Goal: Use online tool/utility: Utilize a website feature to perform a specific function

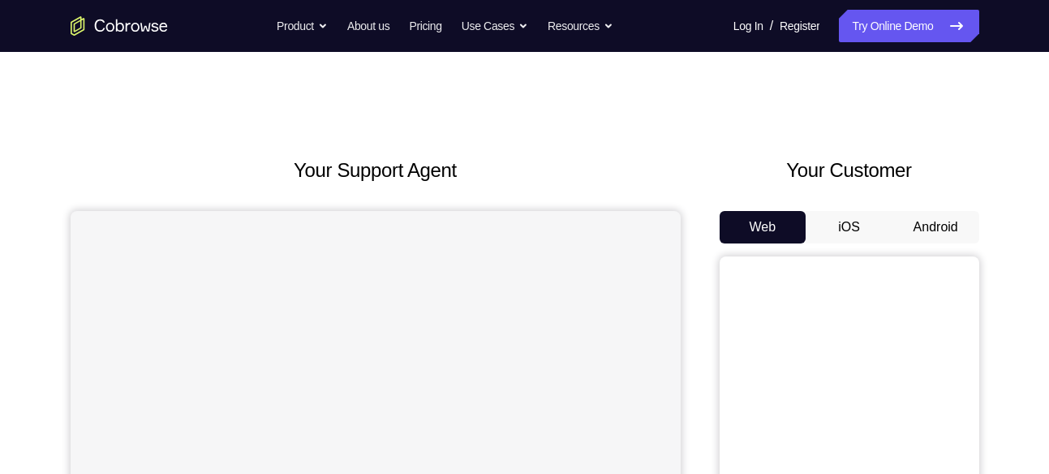
scroll to position [32, 0]
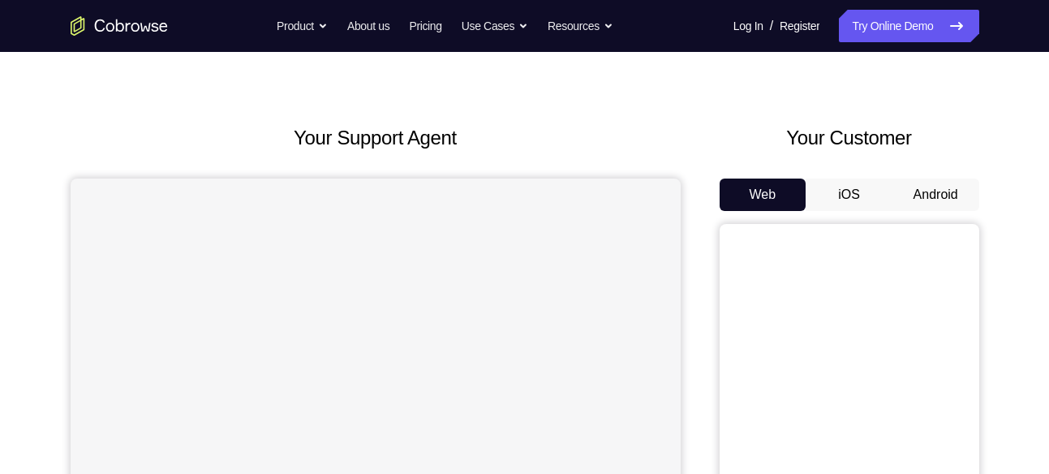
click at [903, 181] on button "Android" at bounding box center [935, 194] width 87 height 32
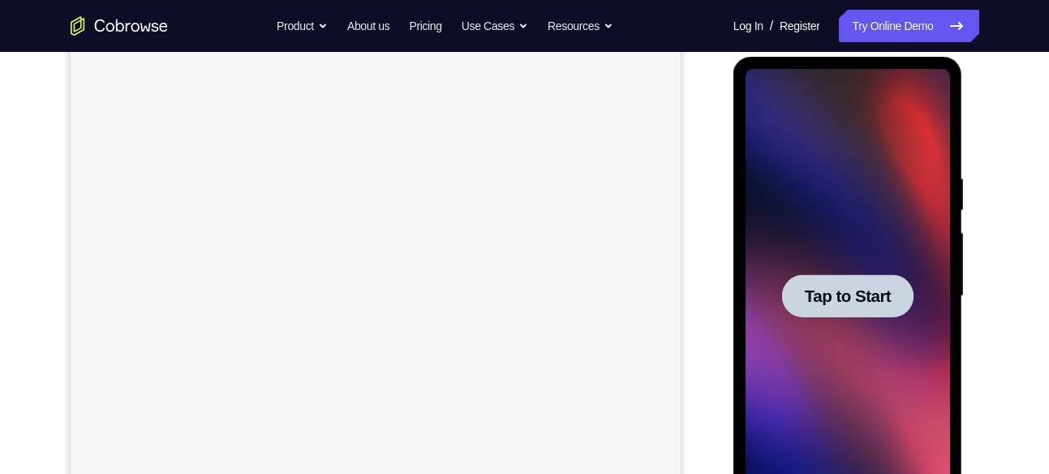
scroll to position [0, 0]
click at [866, 303] on span "Tap to Start" at bounding box center [847, 296] width 83 height 16
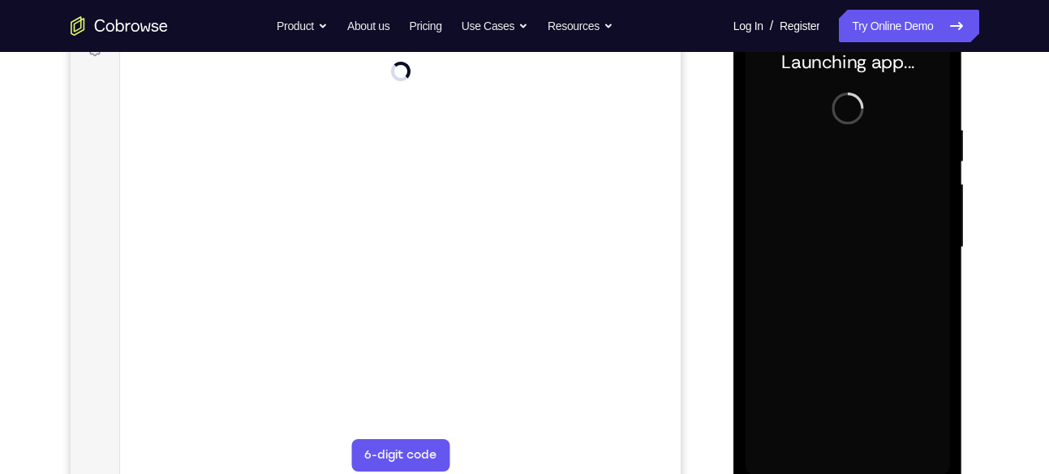
scroll to position [284, 0]
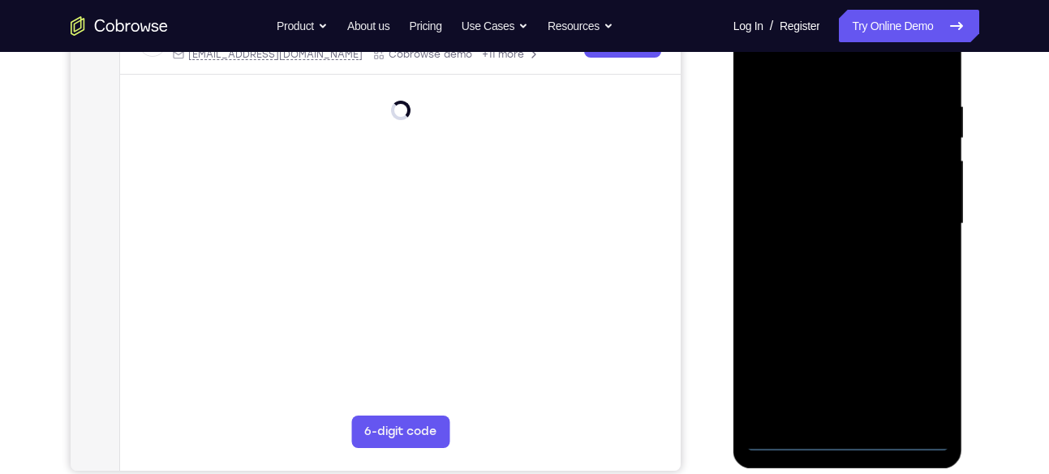
click at [835, 445] on div at bounding box center [848, 224] width 204 height 454
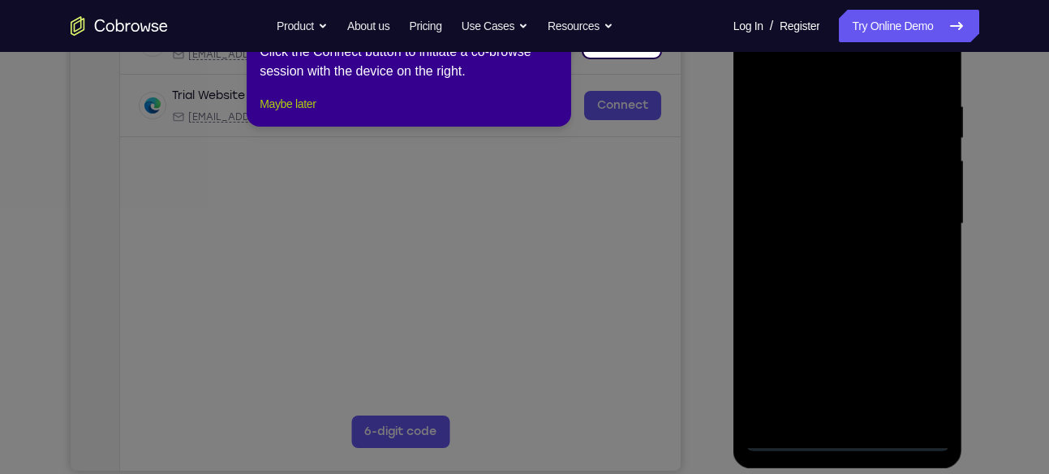
click at [316, 114] on button "Maybe later" at bounding box center [288, 103] width 56 height 19
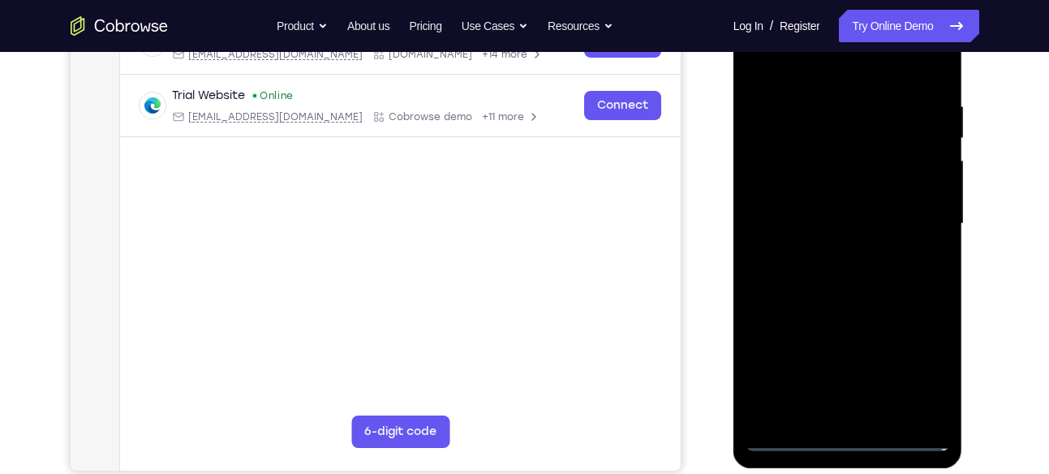
click at [919, 363] on div at bounding box center [848, 224] width 204 height 454
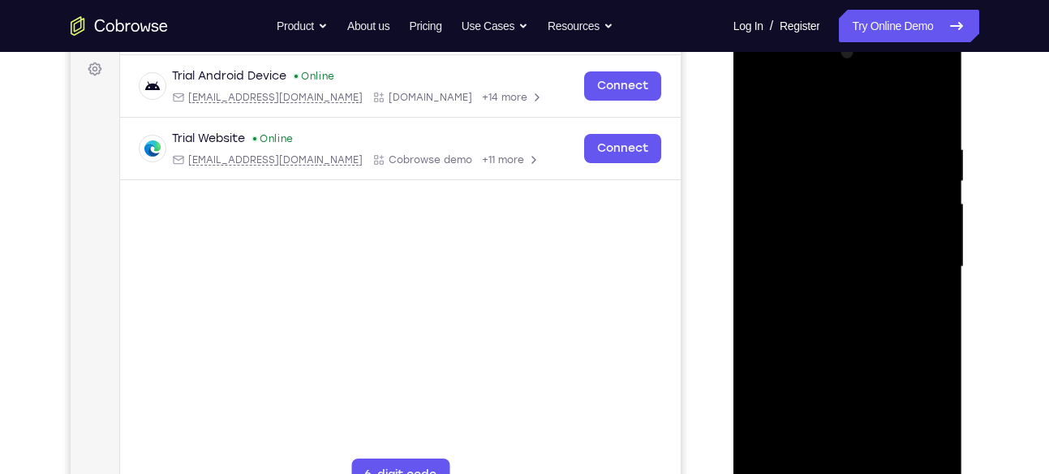
scroll to position [231, 0]
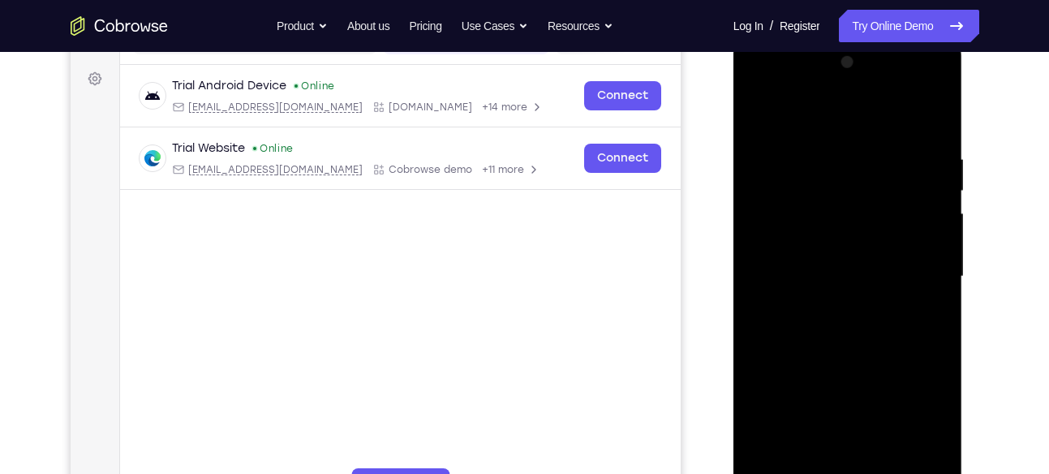
click at [857, 119] on div at bounding box center [848, 276] width 204 height 454
click at [922, 264] on div at bounding box center [848, 276] width 204 height 454
click at [824, 309] on div at bounding box center [848, 276] width 204 height 454
click at [857, 260] on div at bounding box center [848, 276] width 204 height 454
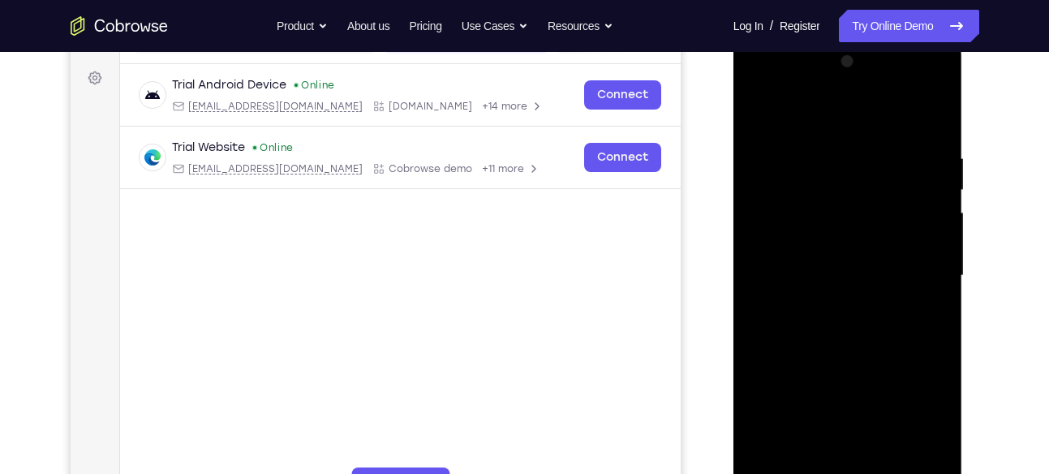
click at [853, 234] on div at bounding box center [848, 276] width 204 height 454
click at [836, 268] on div at bounding box center [848, 276] width 204 height 454
click at [884, 325] on div at bounding box center [848, 276] width 204 height 454
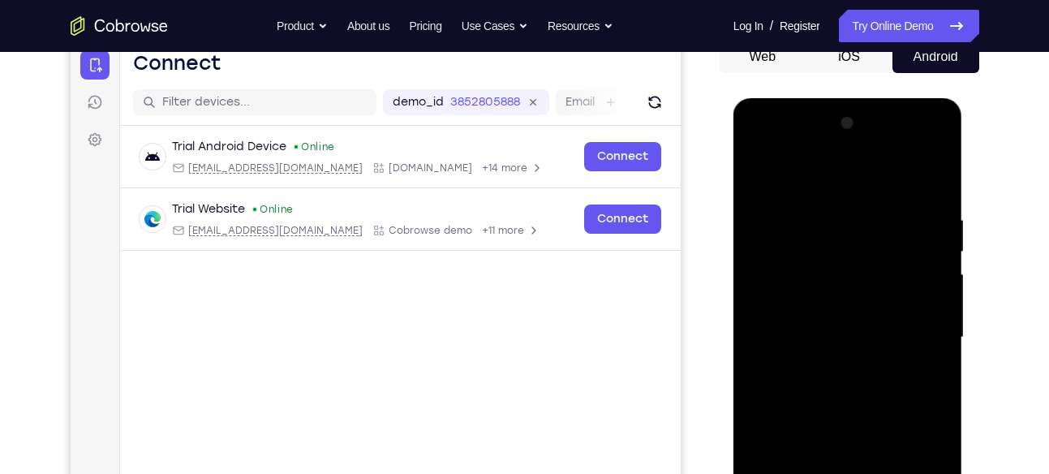
scroll to position [258, 0]
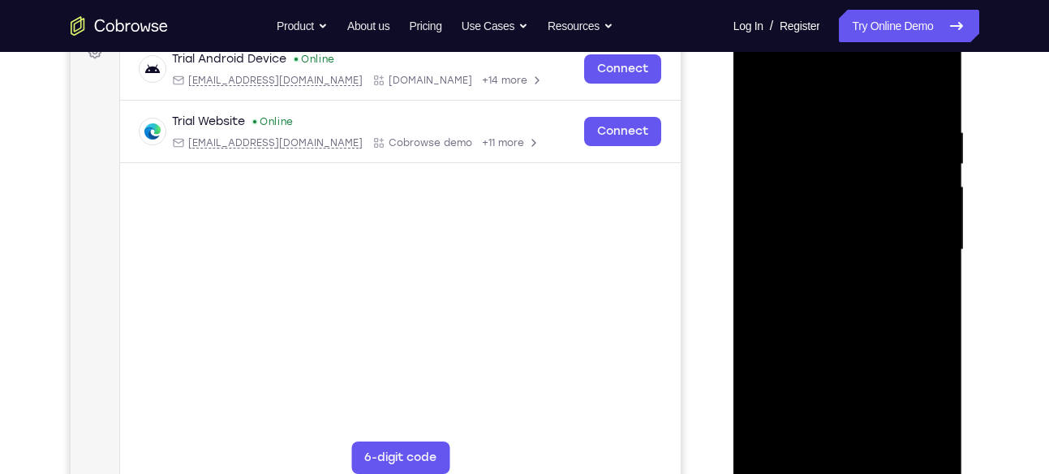
click at [875, 318] on div at bounding box center [848, 250] width 204 height 454
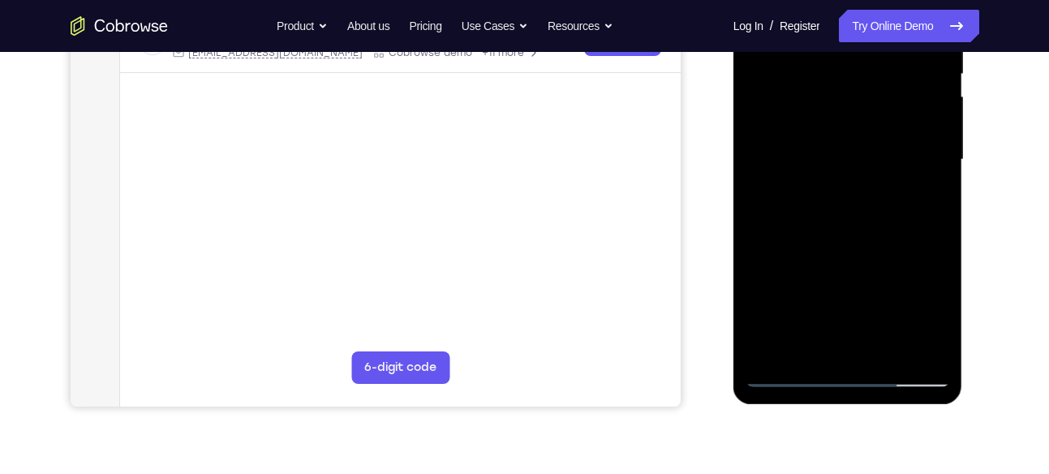
scroll to position [347, 0]
click at [890, 347] on div at bounding box center [848, 160] width 204 height 454
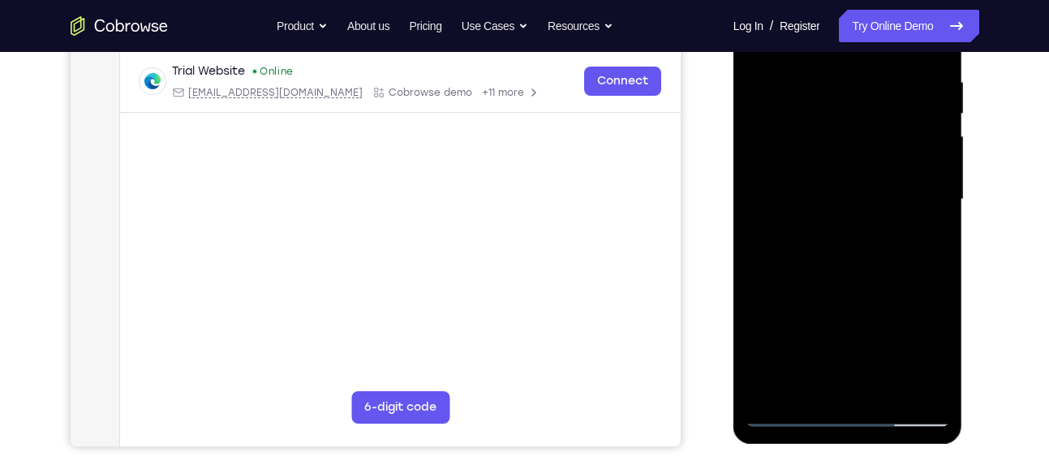
click at [859, 291] on div at bounding box center [848, 199] width 204 height 454
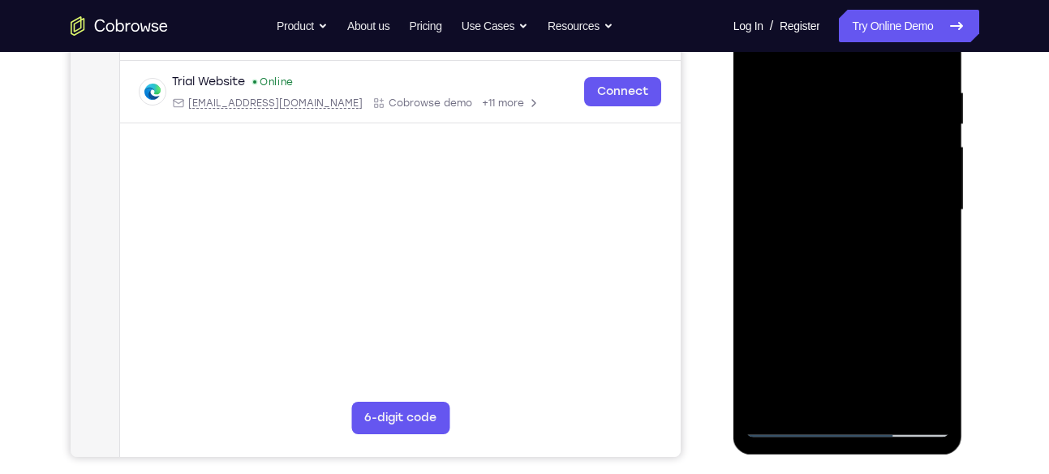
scroll to position [297, 0]
click at [892, 207] on div at bounding box center [848, 211] width 204 height 454
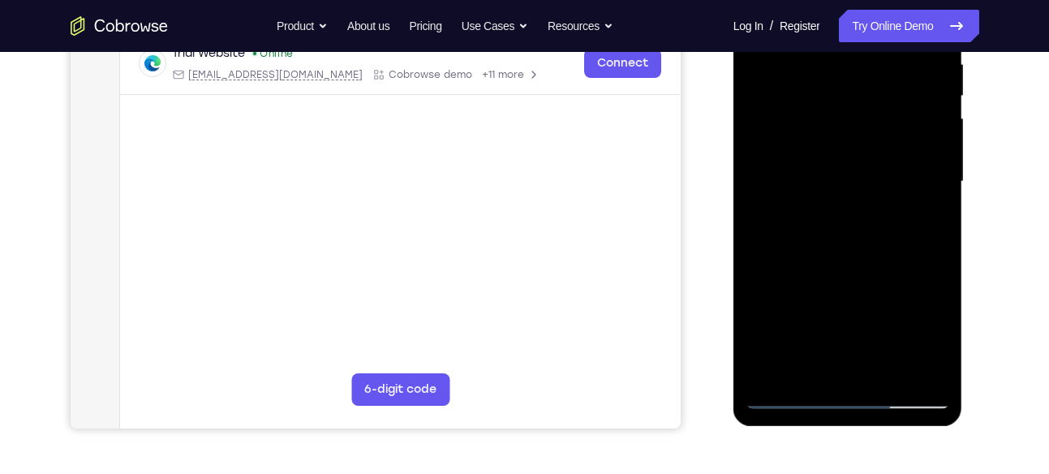
scroll to position [327, 0]
click at [822, 337] on div at bounding box center [848, 181] width 204 height 454
click at [811, 334] on div at bounding box center [848, 181] width 204 height 454
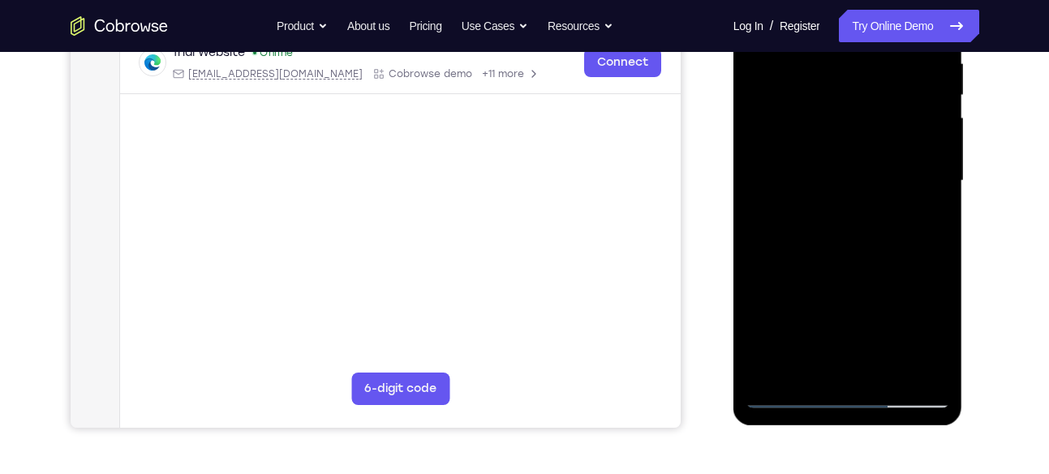
click at [811, 334] on div at bounding box center [848, 181] width 204 height 454
click at [850, 335] on div at bounding box center [848, 181] width 204 height 454
click at [819, 218] on div at bounding box center [848, 181] width 204 height 454
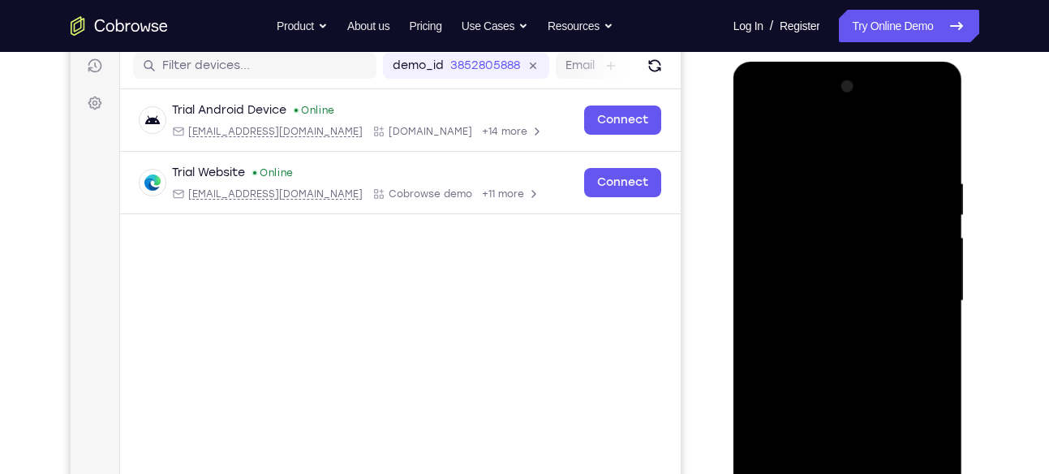
scroll to position [307, 0]
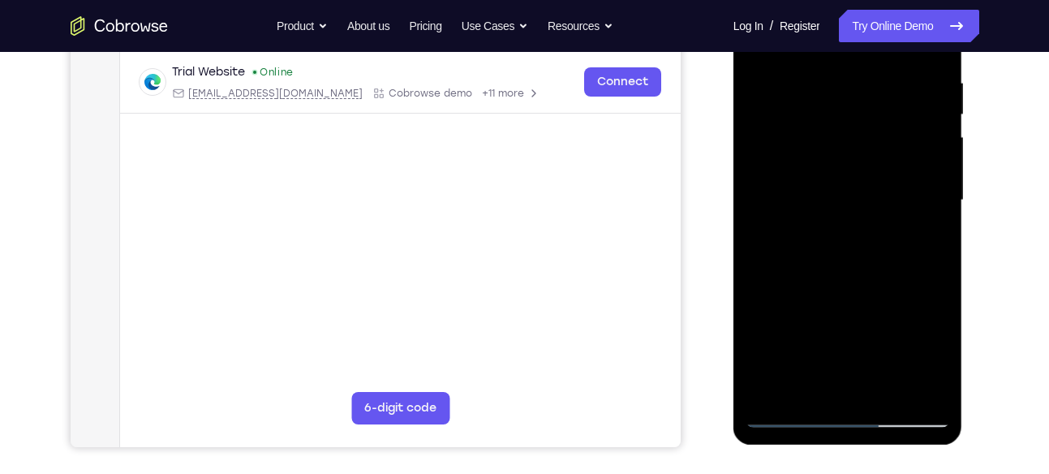
click at [780, 379] on div at bounding box center [848, 200] width 204 height 454
click at [922, 245] on div at bounding box center [848, 200] width 204 height 454
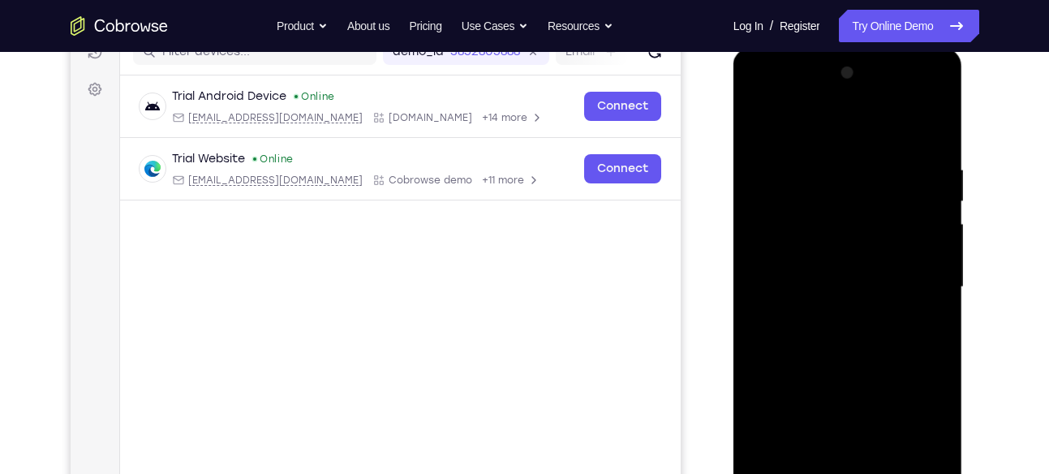
scroll to position [217, 0]
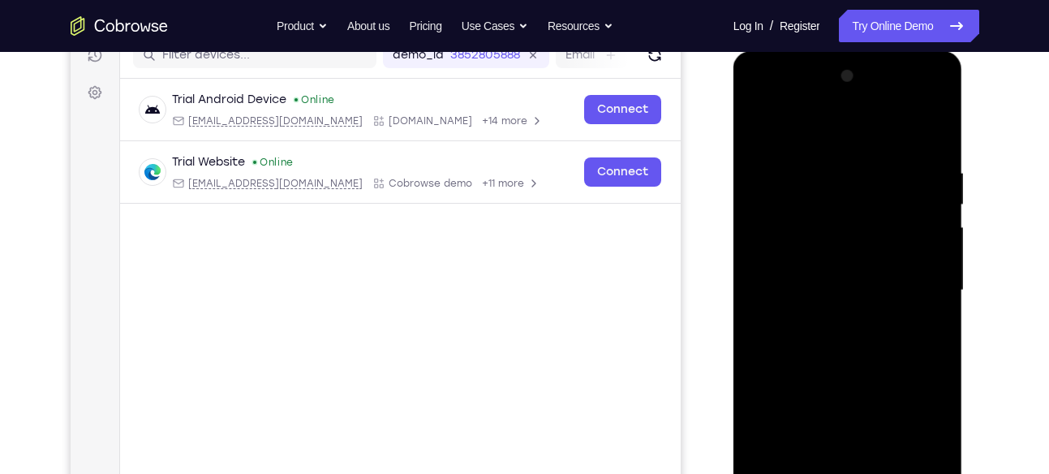
click at [758, 129] on div at bounding box center [848, 290] width 204 height 454
click at [763, 125] on div at bounding box center [848, 290] width 204 height 454
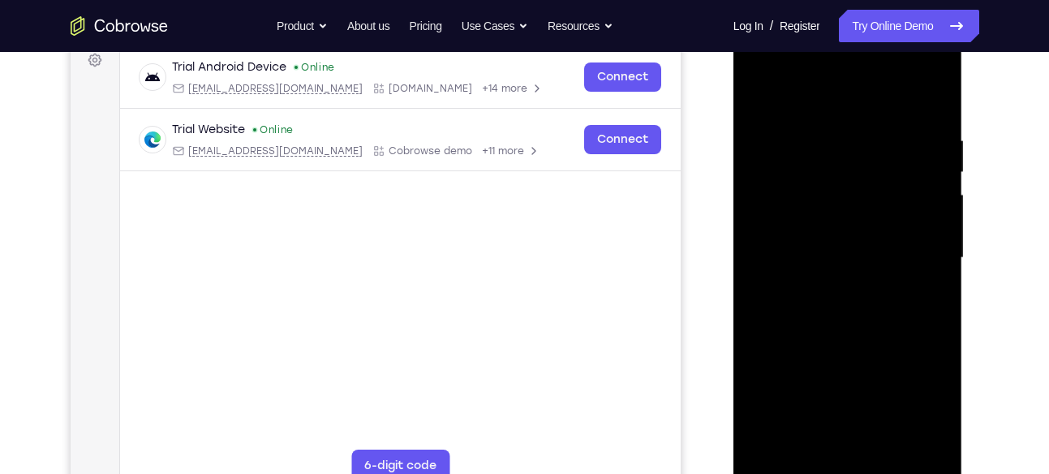
scroll to position [249, 0]
click at [823, 134] on div at bounding box center [848, 259] width 204 height 454
click at [931, 237] on div at bounding box center [848, 259] width 204 height 454
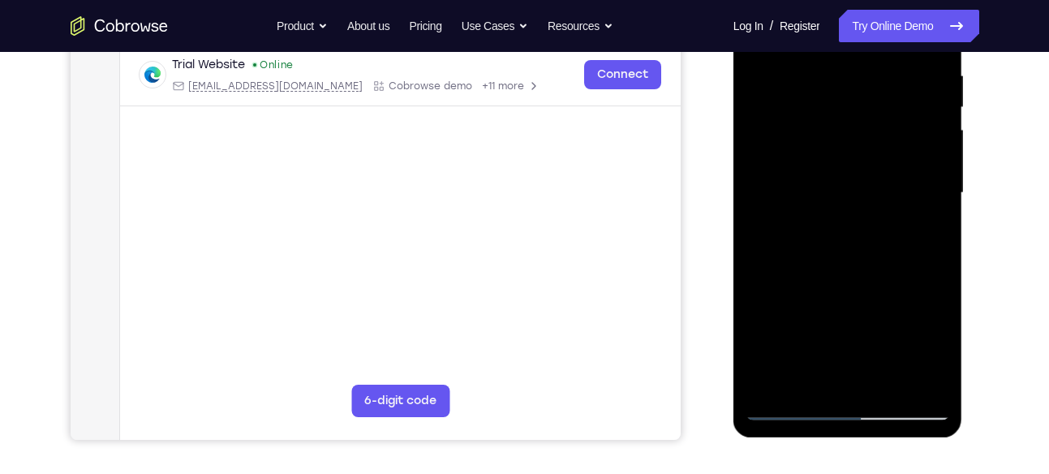
scroll to position [316, 0]
click at [931, 309] on div at bounding box center [848, 192] width 204 height 454
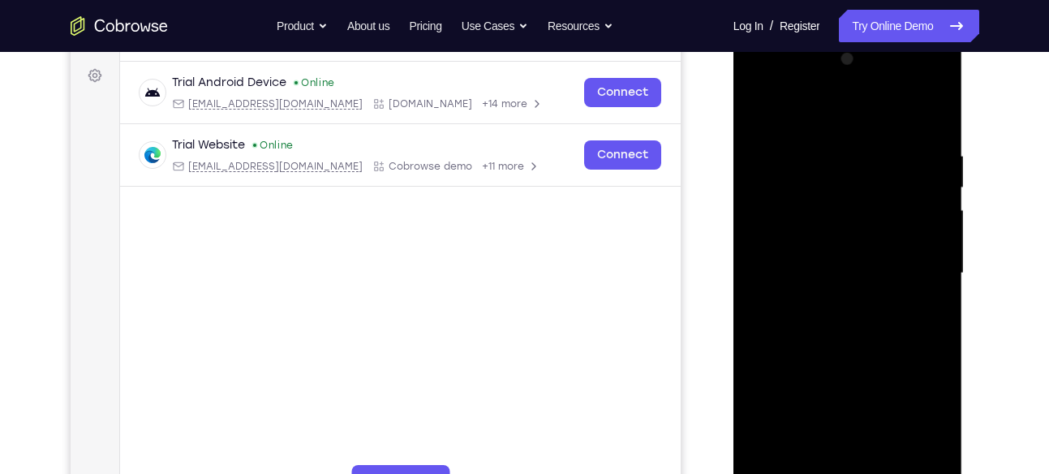
scroll to position [234, 0]
click at [931, 309] on div at bounding box center [848, 274] width 204 height 454
click at [923, 217] on div at bounding box center [848, 274] width 204 height 454
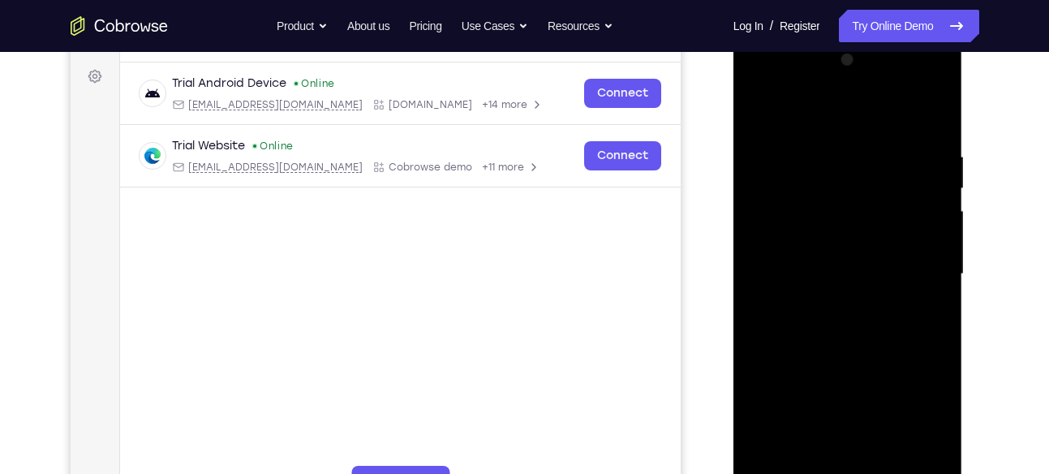
click at [923, 217] on div at bounding box center [848, 274] width 204 height 454
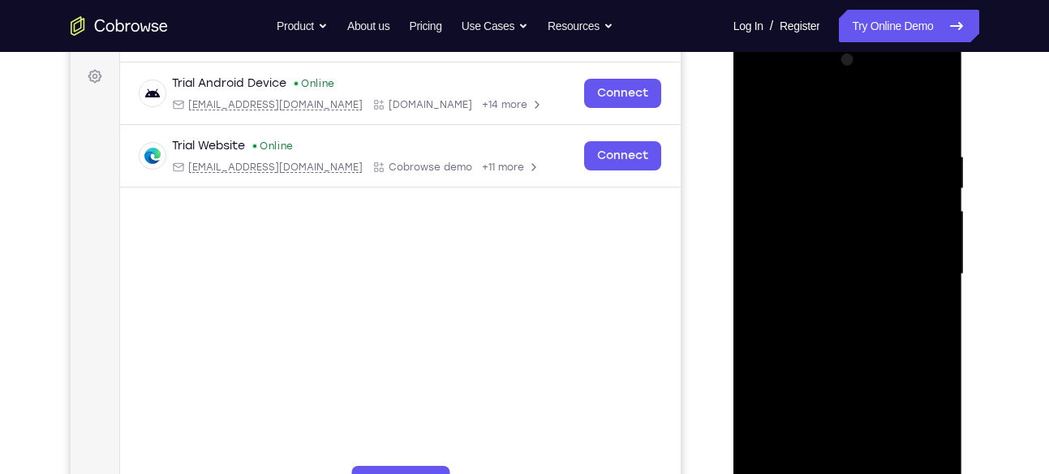
click at [923, 217] on div at bounding box center [848, 274] width 204 height 454
click at [776, 242] on div at bounding box center [848, 274] width 204 height 454
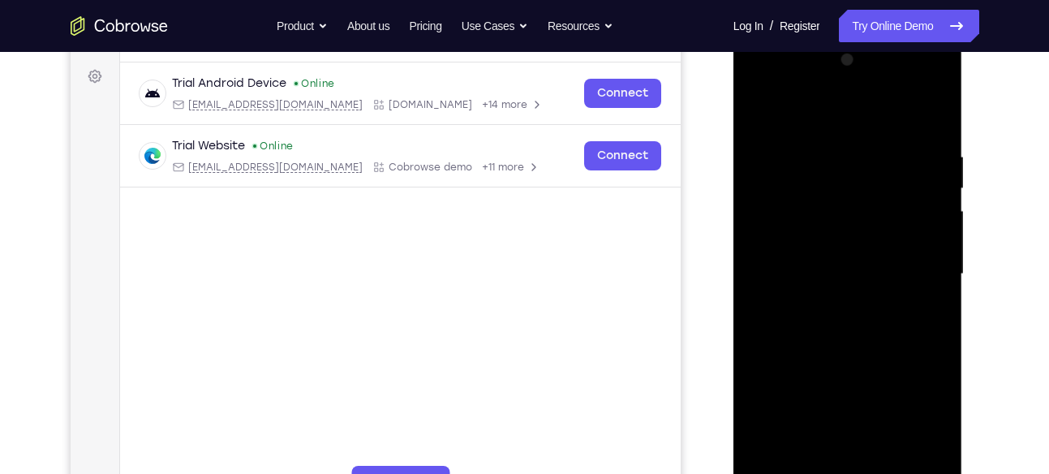
click at [776, 242] on div at bounding box center [848, 274] width 204 height 454
click at [930, 234] on div at bounding box center [848, 274] width 204 height 454
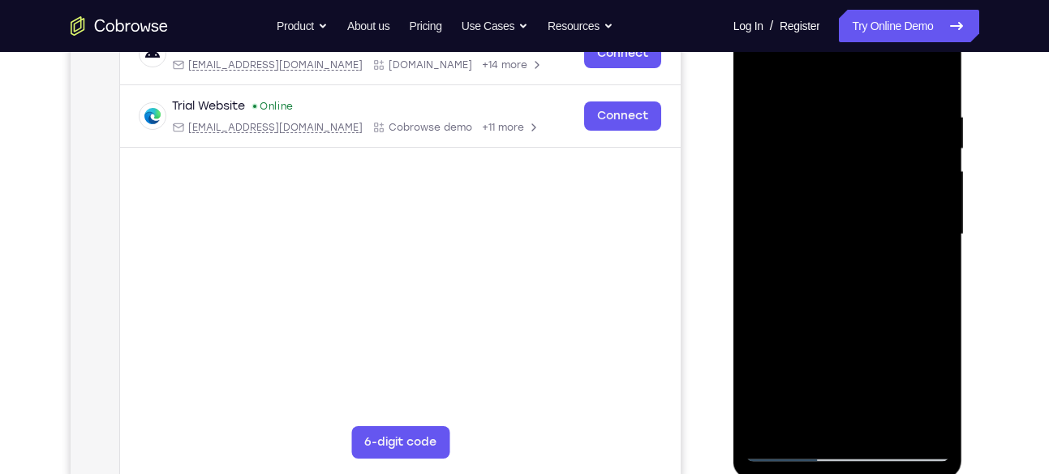
scroll to position [310, 0]
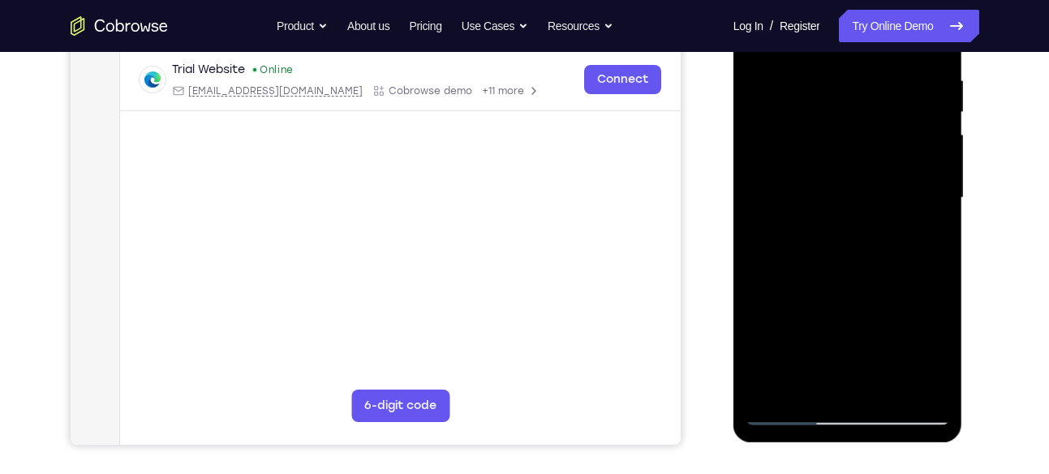
click at [912, 390] on div at bounding box center [848, 198] width 204 height 454
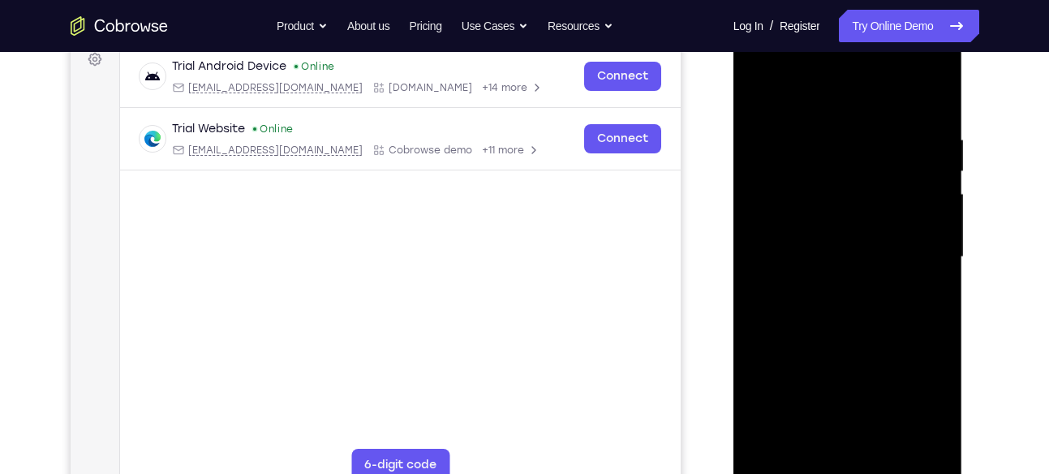
scroll to position [248, 0]
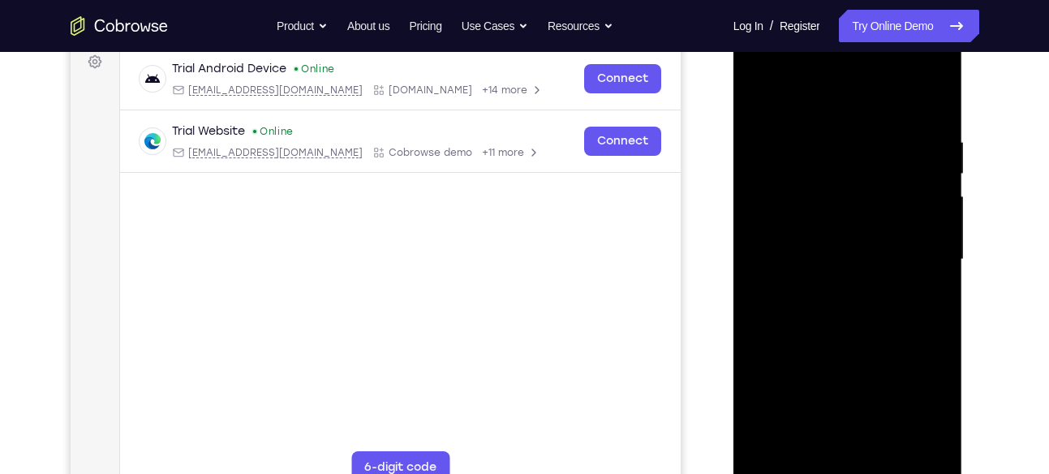
click at [917, 271] on div at bounding box center [848, 259] width 204 height 454
drag, startPoint x: 915, startPoint y: 253, endPoint x: 725, endPoint y: 296, distance: 194.7
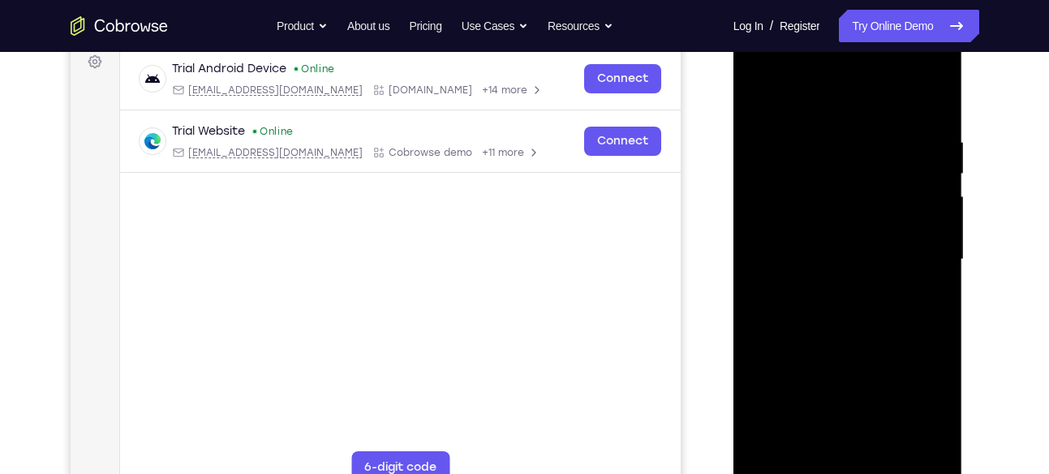
click at [733, 296] on html "Online web based iOS Simulators and Android Emulators. Run iPhone, iPad, Mobile…" at bounding box center [848, 263] width 231 height 487
click at [933, 106] on div at bounding box center [848, 259] width 204 height 454
click at [927, 109] on div at bounding box center [848, 259] width 204 height 454
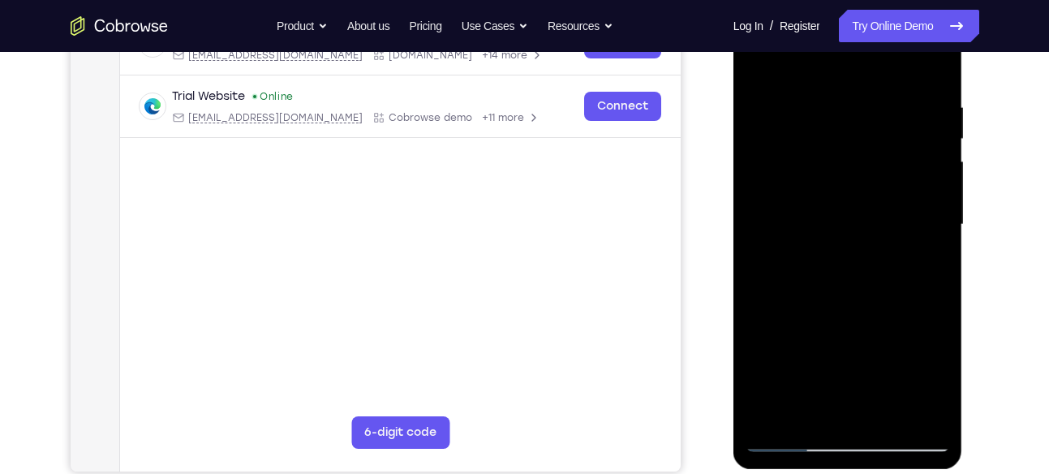
scroll to position [292, 0]
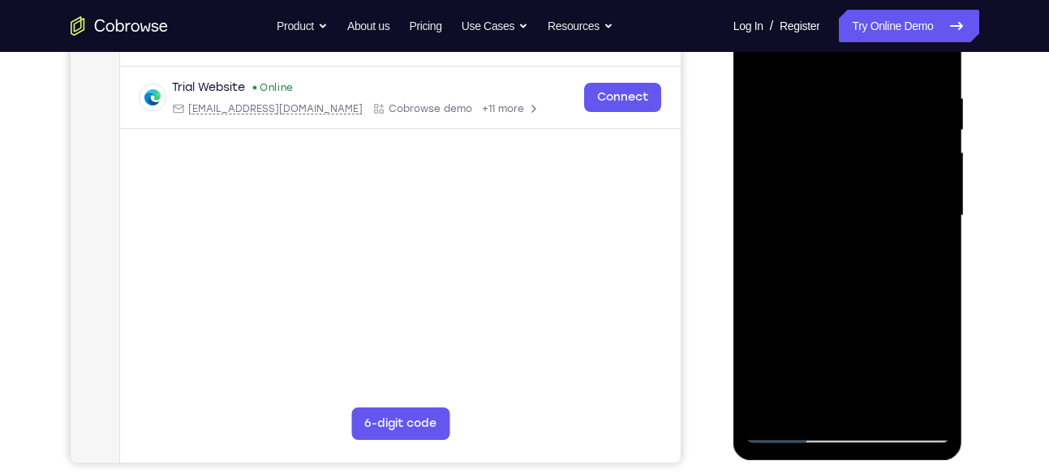
click at [871, 254] on div at bounding box center [848, 216] width 204 height 454
drag, startPoint x: 845, startPoint y: 297, endPoint x: 863, endPoint y: 196, distance: 103.0
click at [863, 196] on div at bounding box center [848, 216] width 204 height 454
click at [894, 404] on div at bounding box center [848, 216] width 204 height 454
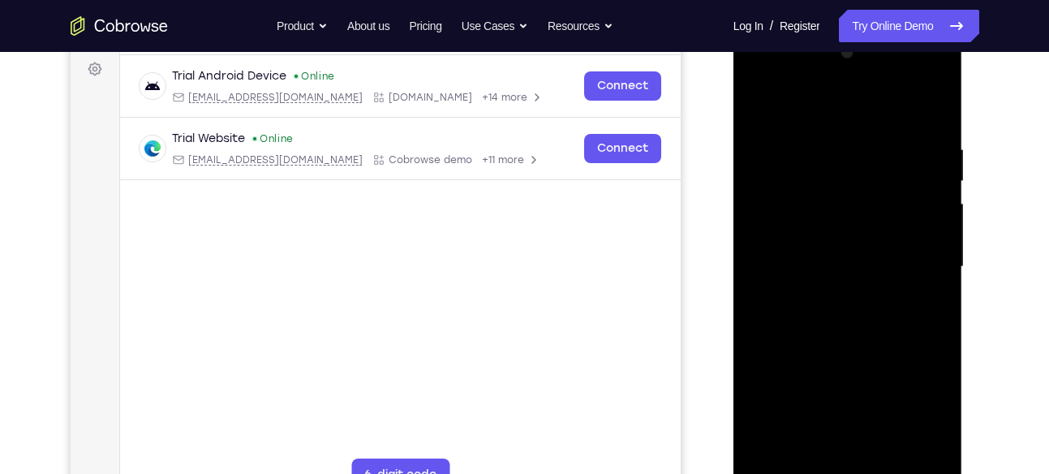
scroll to position [240, 0]
click at [806, 283] on div at bounding box center [848, 268] width 204 height 454
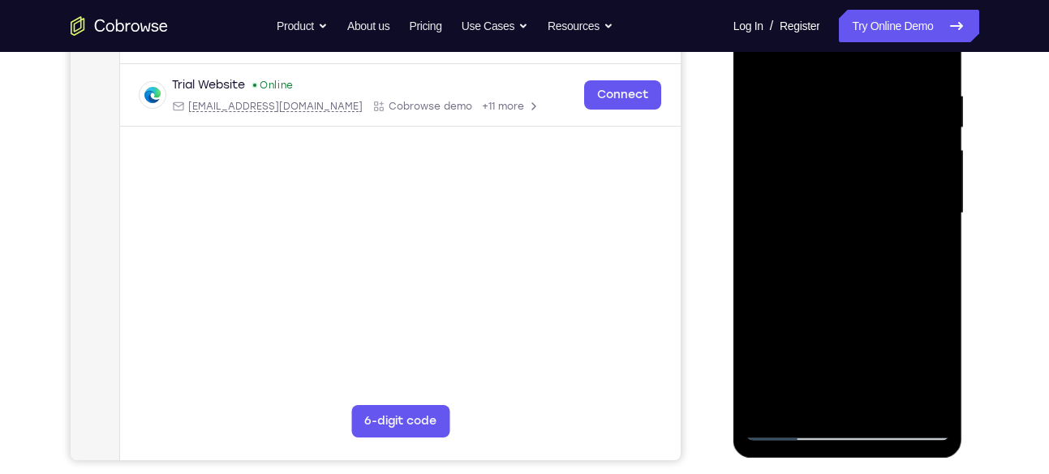
scroll to position [298, 0]
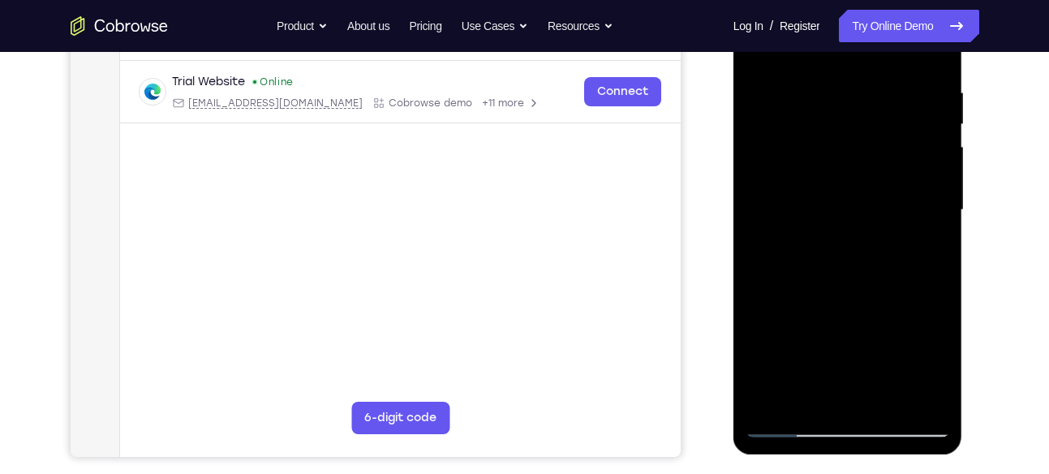
click at [789, 389] on div at bounding box center [848, 210] width 204 height 454
click at [931, 254] on div at bounding box center [848, 210] width 204 height 454
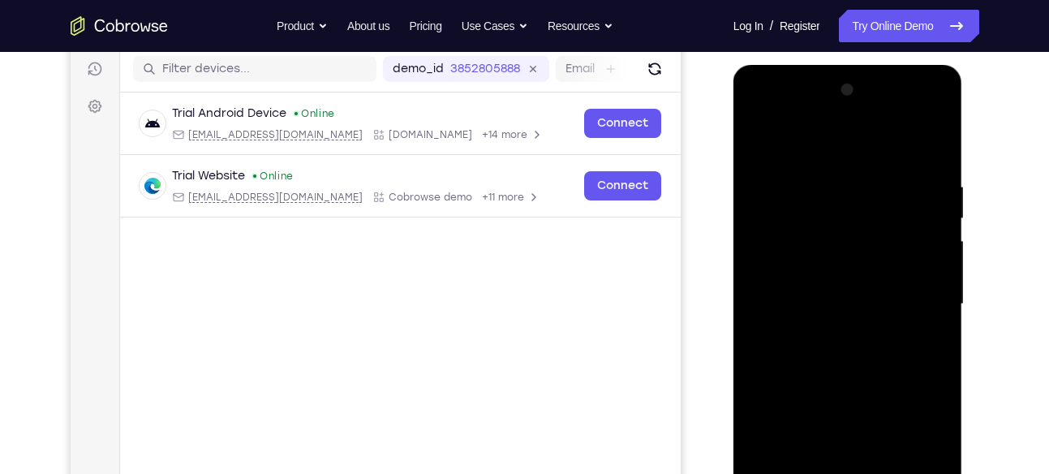
click at [763, 146] on div at bounding box center [848, 304] width 204 height 454
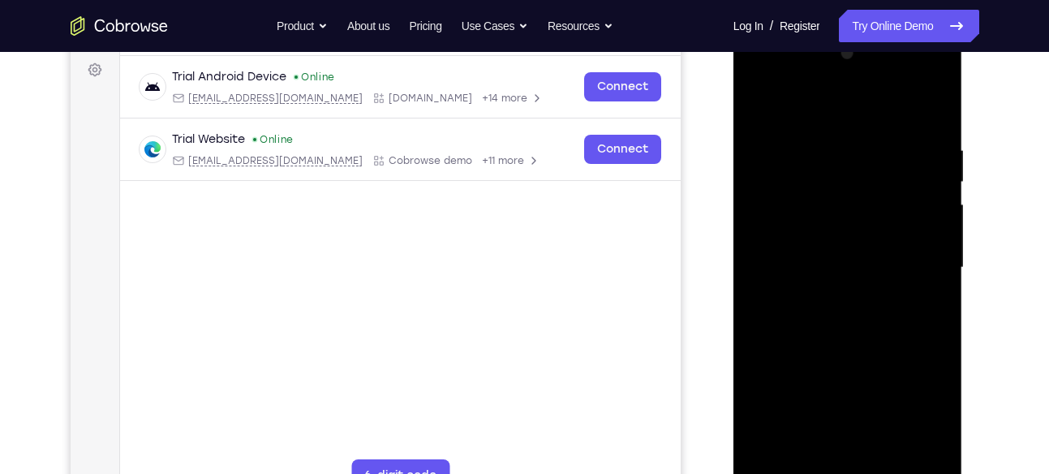
scroll to position [239, 0]
click at [941, 85] on div at bounding box center [848, 268] width 204 height 454
click at [778, 280] on div at bounding box center [848, 268] width 204 height 454
drag, startPoint x: 809, startPoint y: 325, endPoint x: 835, endPoint y: 196, distance: 130.8
click at [835, 196] on div at bounding box center [848, 268] width 204 height 454
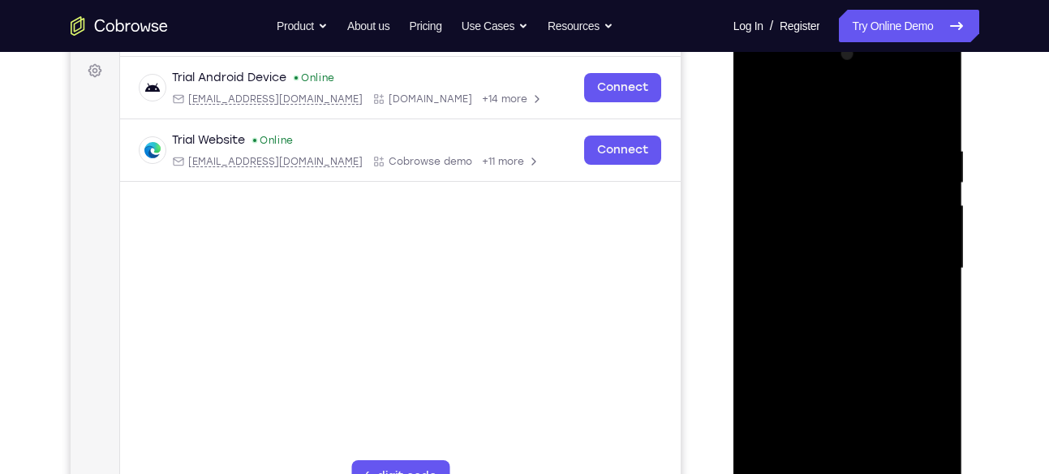
drag, startPoint x: 815, startPoint y: 330, endPoint x: 855, endPoint y: 191, distance: 145.3
click at [855, 191] on div at bounding box center [848, 268] width 204 height 454
drag, startPoint x: 819, startPoint y: 328, endPoint x: 847, endPoint y: 149, distance: 180.7
click at [847, 149] on div at bounding box center [848, 268] width 204 height 454
drag, startPoint x: 819, startPoint y: 154, endPoint x: 823, endPoint y: 274, distance: 120.1
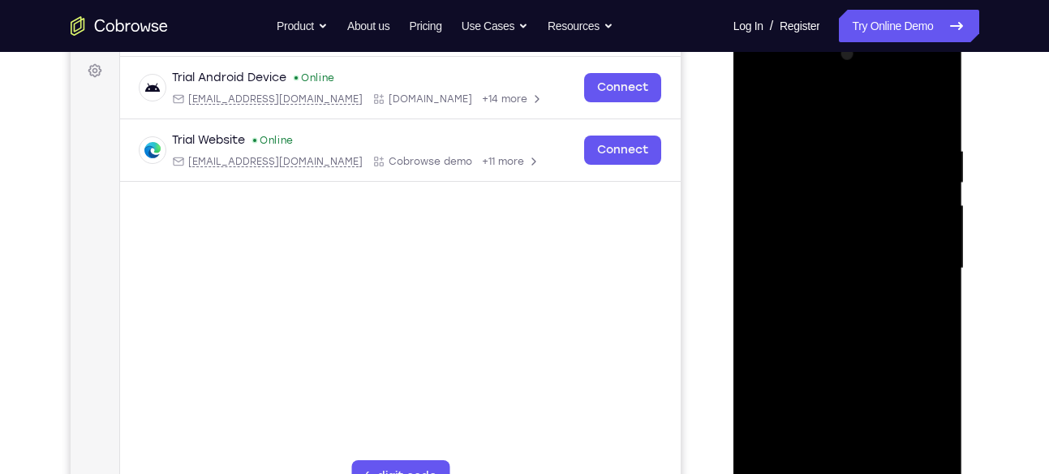
click at [823, 274] on div at bounding box center [848, 268] width 204 height 454
click at [758, 148] on div at bounding box center [848, 268] width 204 height 454
drag, startPoint x: 814, startPoint y: 353, endPoint x: 827, endPoint y: 170, distance: 183.0
click at [827, 170] on div at bounding box center [848, 268] width 204 height 454
drag, startPoint x: 823, startPoint y: 349, endPoint x: 822, endPoint y: 144, distance: 205.3
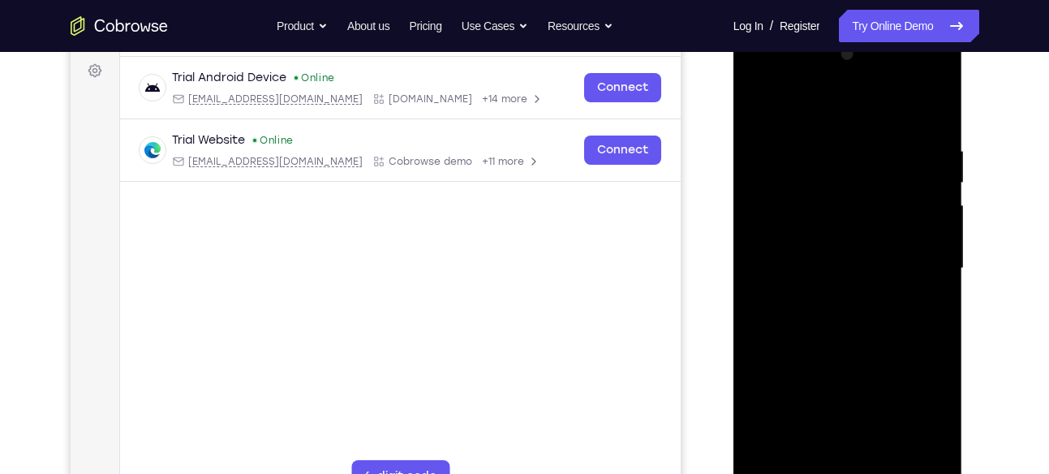
click at [822, 144] on div at bounding box center [848, 268] width 204 height 454
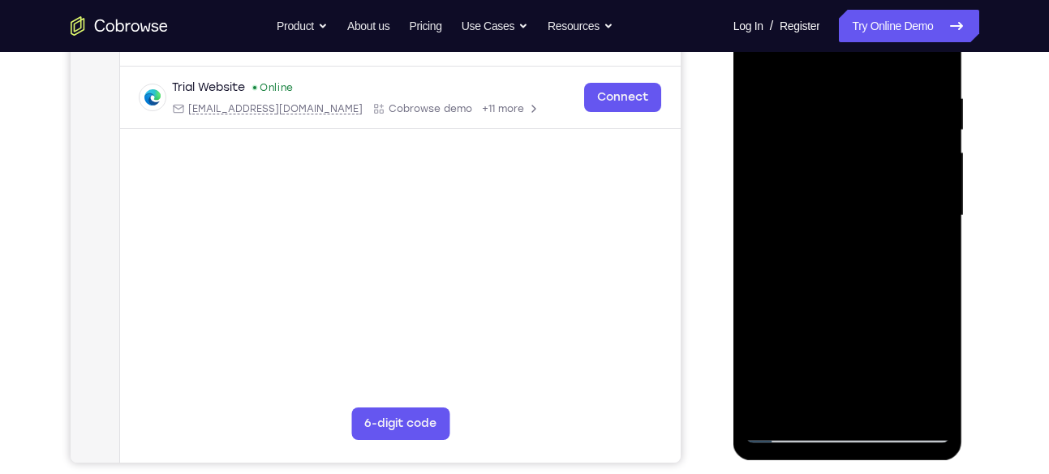
scroll to position [290, 0]
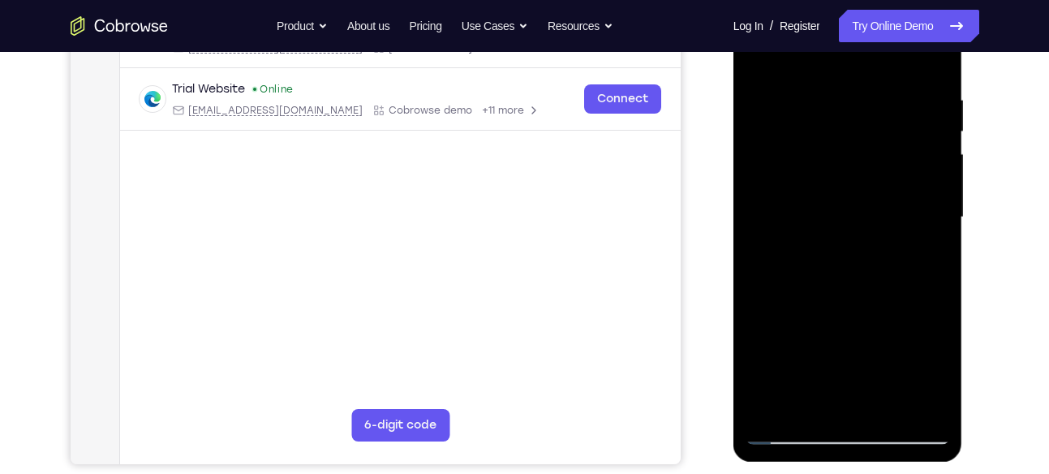
drag, startPoint x: 840, startPoint y: 312, endPoint x: 836, endPoint y: 152, distance: 160.7
click at [836, 152] on div at bounding box center [848, 217] width 204 height 454
drag, startPoint x: 840, startPoint y: 345, endPoint x: 857, endPoint y: 171, distance: 174.5
click at [857, 171] on div at bounding box center [848, 217] width 204 height 454
drag, startPoint x: 850, startPoint y: 332, endPoint x: 863, endPoint y: 174, distance: 158.7
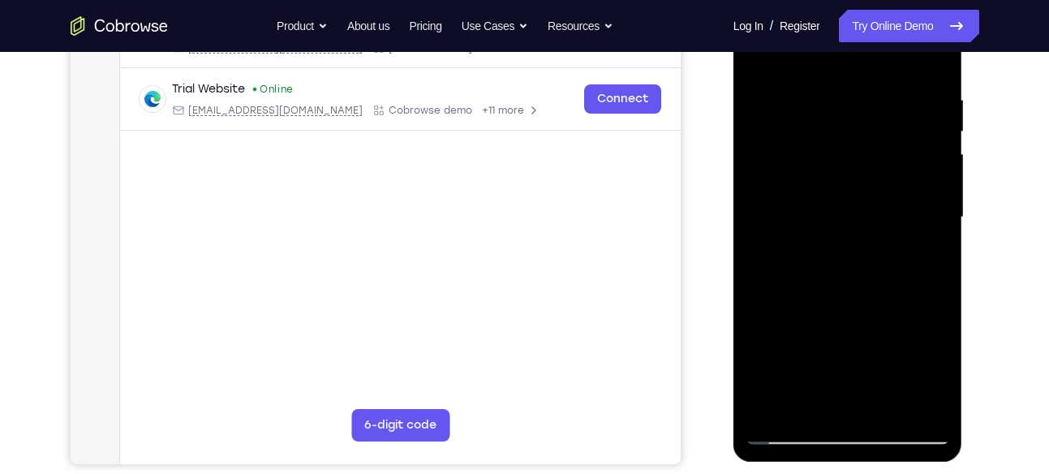
click at [863, 174] on div at bounding box center [848, 217] width 204 height 454
drag, startPoint x: 837, startPoint y: 361, endPoint x: 877, endPoint y: 160, distance: 205.1
click at [877, 160] on div at bounding box center [848, 217] width 204 height 454
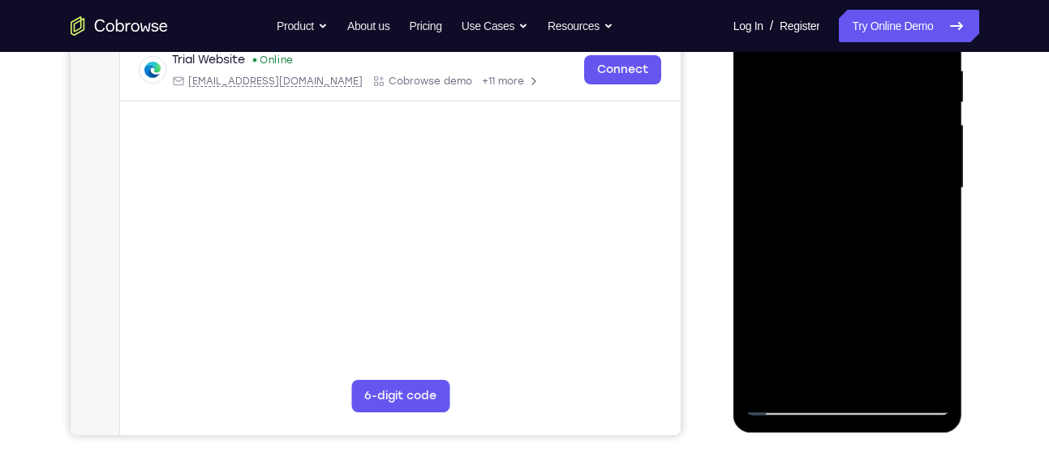
scroll to position [320, 0]
drag, startPoint x: 849, startPoint y: 307, endPoint x: 864, endPoint y: 179, distance: 129.1
click at [864, 179] on div at bounding box center [848, 187] width 204 height 454
drag, startPoint x: 821, startPoint y: 334, endPoint x: 871, endPoint y: 162, distance: 179.0
click at [871, 162] on div at bounding box center [848, 187] width 204 height 454
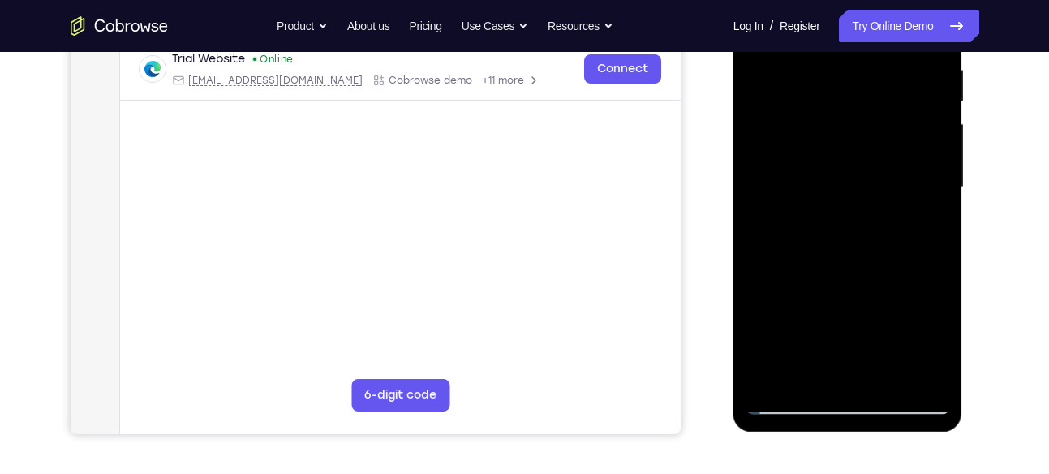
drag, startPoint x: 855, startPoint y: 310, endPoint x: 850, endPoint y: -12, distance: 322.1
click at [850, 0] on div at bounding box center [848, 187] width 204 height 454
drag, startPoint x: 854, startPoint y: 307, endPoint x: 853, endPoint y: 26, distance: 281.5
click at [853, 26] on div at bounding box center [848, 187] width 204 height 454
drag, startPoint x: 843, startPoint y: 286, endPoint x: 841, endPoint y: 111, distance: 175.3
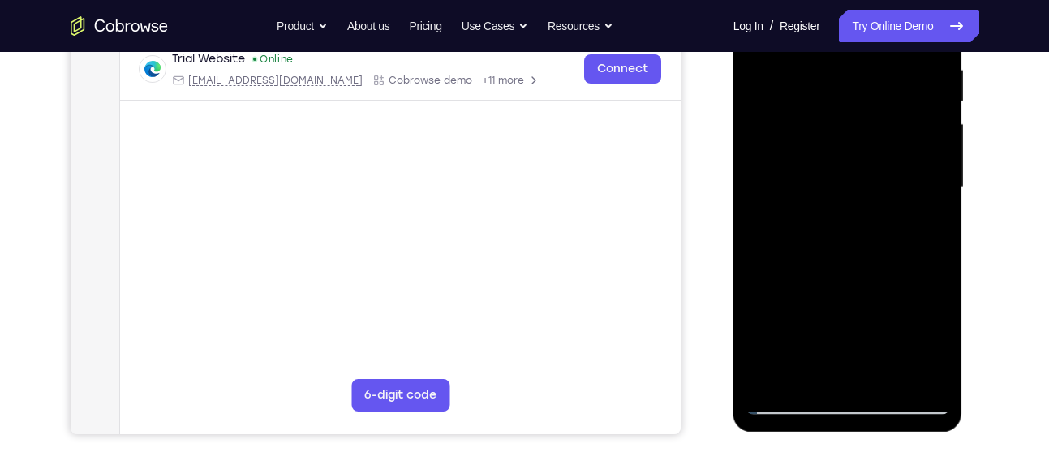
click at [841, 111] on div at bounding box center [848, 187] width 204 height 454
drag, startPoint x: 840, startPoint y: 298, endPoint x: 822, endPoint y: 93, distance: 205.2
click at [822, 93] on div at bounding box center [848, 187] width 204 height 454
drag, startPoint x: 827, startPoint y: 312, endPoint x: 832, endPoint y: 196, distance: 116.2
click at [832, 196] on div at bounding box center [848, 187] width 204 height 454
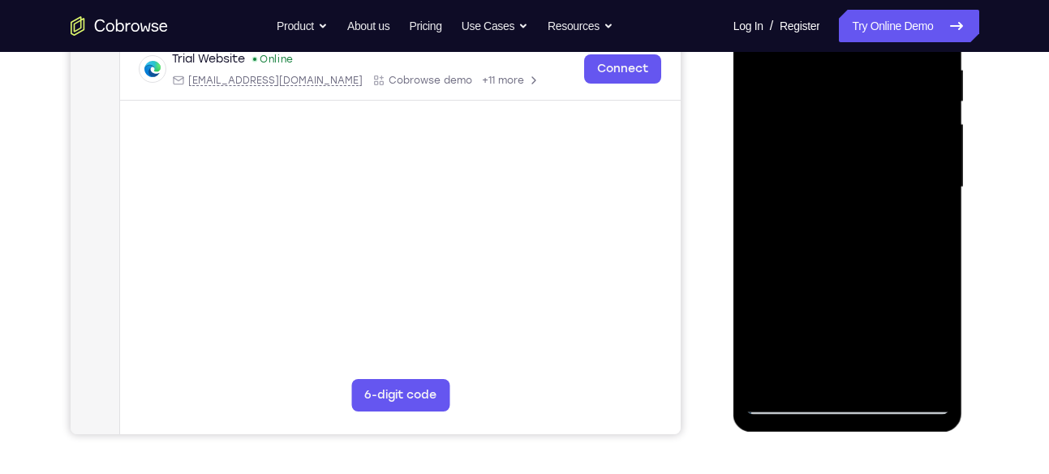
click at [806, 373] on div at bounding box center [848, 187] width 204 height 454
click at [807, 380] on div at bounding box center [848, 187] width 204 height 454
click at [938, 285] on div at bounding box center [848, 187] width 204 height 454
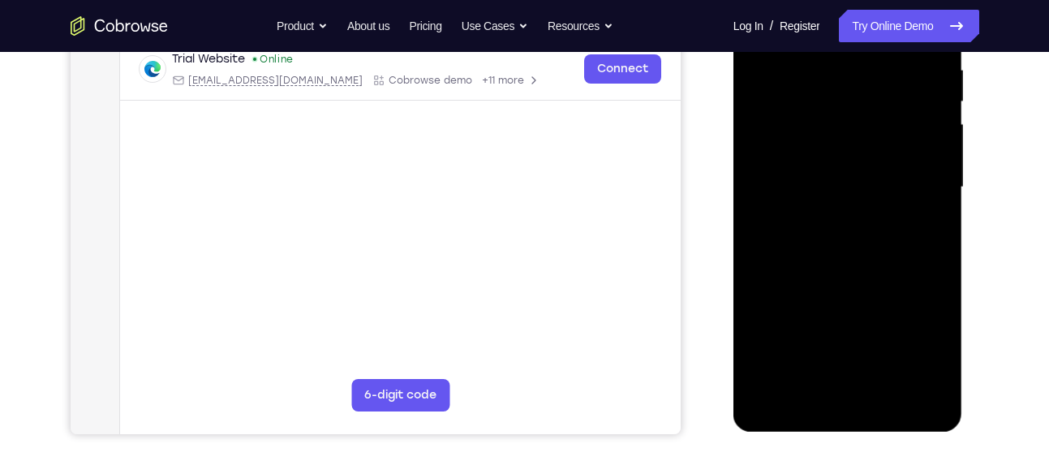
click at [935, 199] on div at bounding box center [848, 187] width 204 height 454
click at [935, 209] on div at bounding box center [848, 187] width 204 height 454
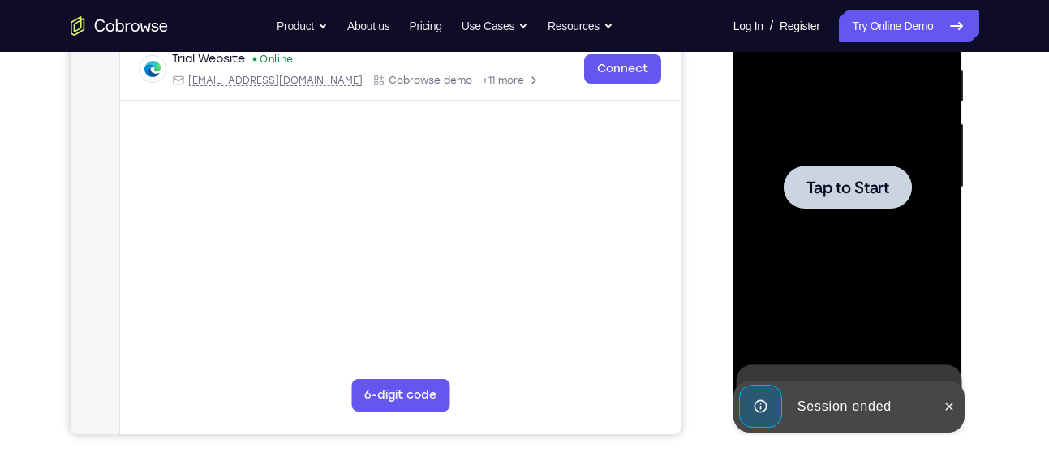
click at [904, 196] on div at bounding box center [848, 187] width 128 height 43
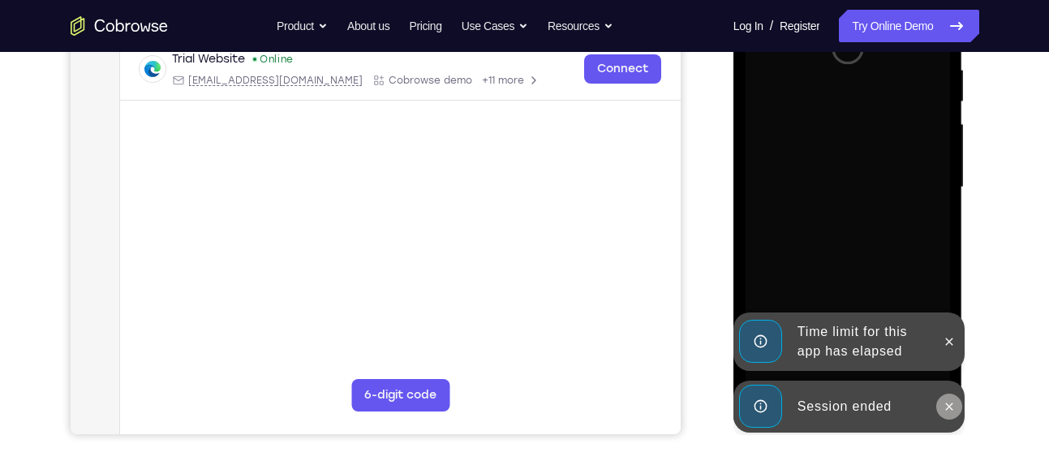
click at [950, 404] on icon at bounding box center [949, 406] width 13 height 13
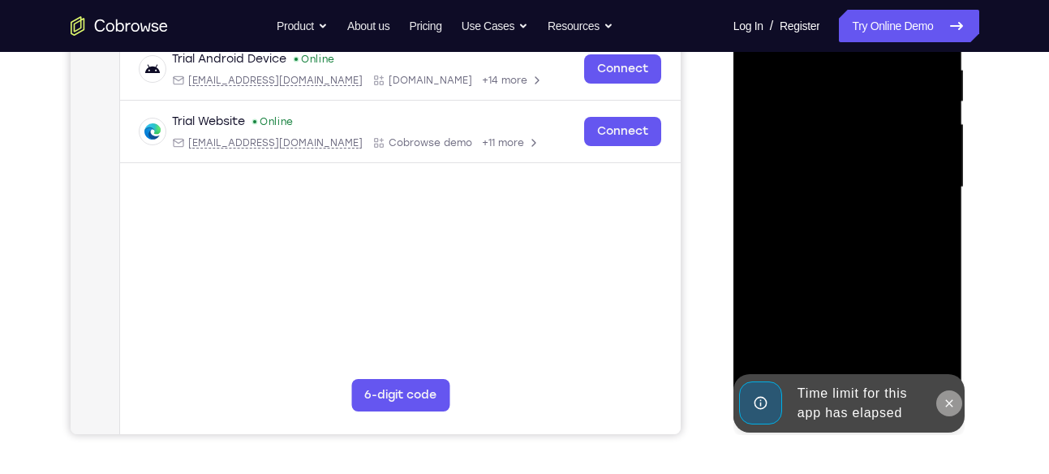
click at [948, 393] on button at bounding box center [949, 403] width 26 height 26
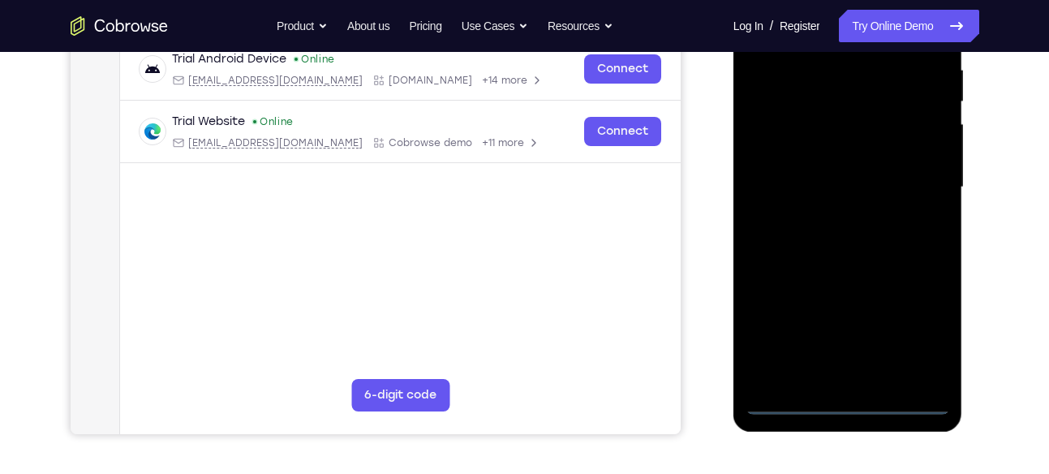
click at [849, 402] on div at bounding box center [848, 187] width 204 height 454
click at [914, 331] on div at bounding box center [848, 187] width 204 height 454
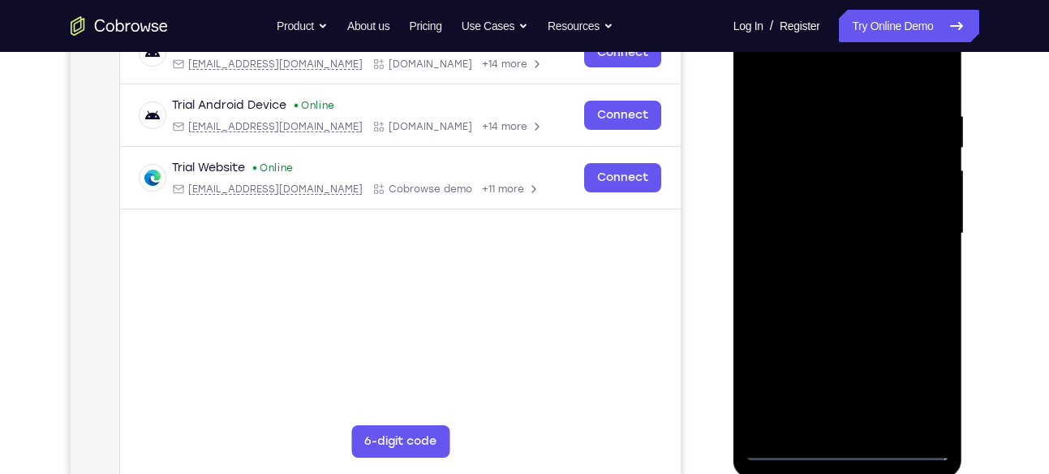
scroll to position [248, 0]
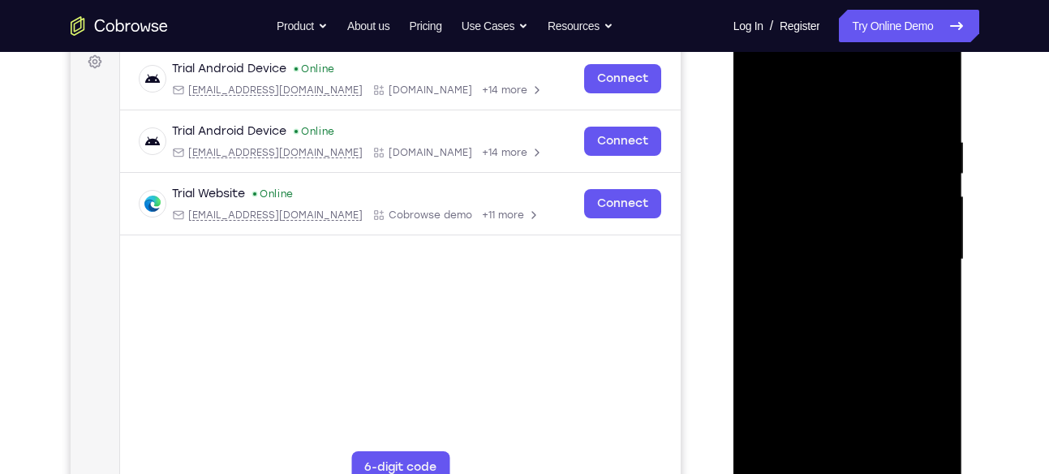
click at [837, 115] on div at bounding box center [848, 259] width 204 height 454
click at [917, 263] on div at bounding box center [848, 259] width 204 height 454
click at [826, 292] on div at bounding box center [848, 259] width 204 height 454
click at [865, 244] on div at bounding box center [848, 259] width 204 height 454
click at [841, 217] on div at bounding box center [848, 259] width 204 height 454
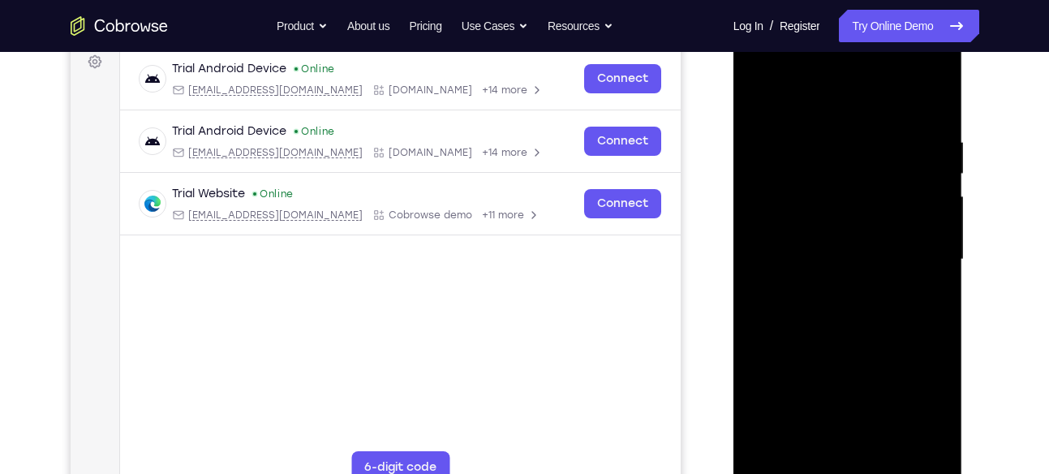
click at [821, 256] on div at bounding box center [848, 259] width 204 height 454
click at [879, 312] on div at bounding box center [848, 259] width 204 height 454
click at [879, 311] on div at bounding box center [848, 259] width 204 height 454
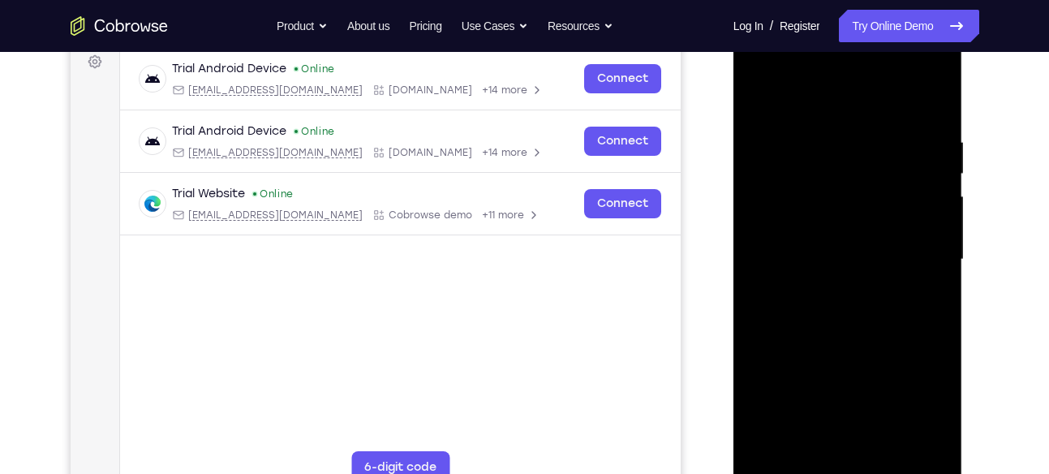
click at [879, 311] on div at bounding box center [848, 259] width 204 height 454
click at [923, 280] on div at bounding box center [848, 259] width 204 height 454
click at [896, 264] on div at bounding box center [848, 259] width 204 height 454
click at [876, 309] on div at bounding box center [848, 259] width 204 height 454
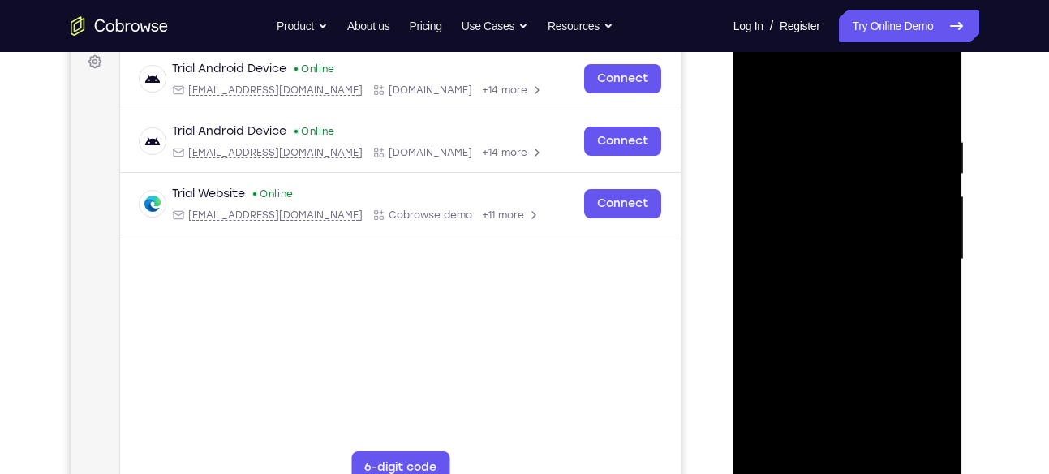
click at [829, 307] on div at bounding box center [848, 259] width 204 height 454
click at [931, 98] on div at bounding box center [848, 259] width 204 height 454
click at [932, 131] on div at bounding box center [848, 259] width 204 height 454
click at [830, 310] on div at bounding box center [848, 259] width 204 height 454
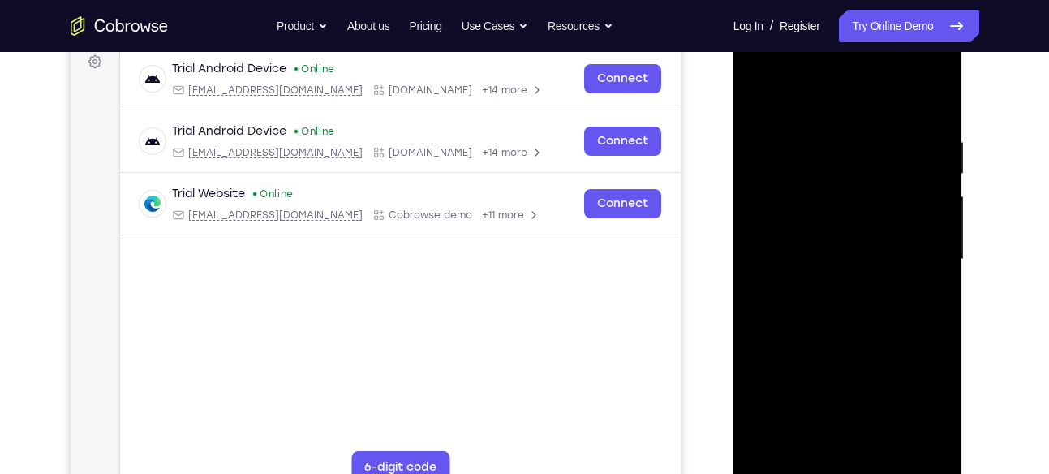
click at [938, 122] on div at bounding box center [848, 259] width 204 height 454
click at [929, 129] on div at bounding box center [848, 259] width 204 height 454
click at [847, 191] on div at bounding box center [848, 259] width 204 height 454
click at [857, 338] on div at bounding box center [848, 259] width 204 height 454
drag, startPoint x: 850, startPoint y: 385, endPoint x: 879, endPoint y: 157, distance: 229.7
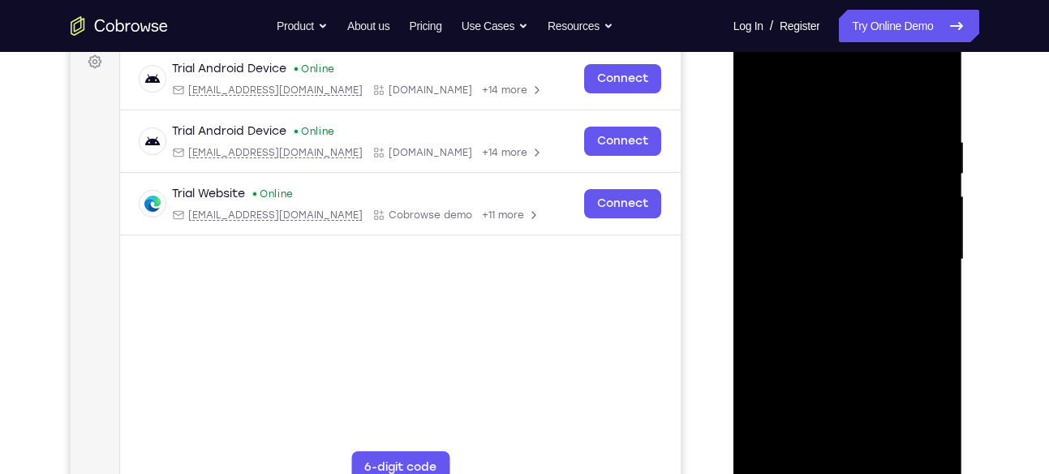
click at [879, 157] on div at bounding box center [848, 259] width 204 height 454
drag, startPoint x: 831, startPoint y: 371, endPoint x: 882, endPoint y: 156, distance: 221.0
click at [882, 156] on div at bounding box center [848, 259] width 204 height 454
drag, startPoint x: 841, startPoint y: 376, endPoint x: 870, endPoint y: 156, distance: 222.6
click at [870, 156] on div at bounding box center [848, 259] width 204 height 454
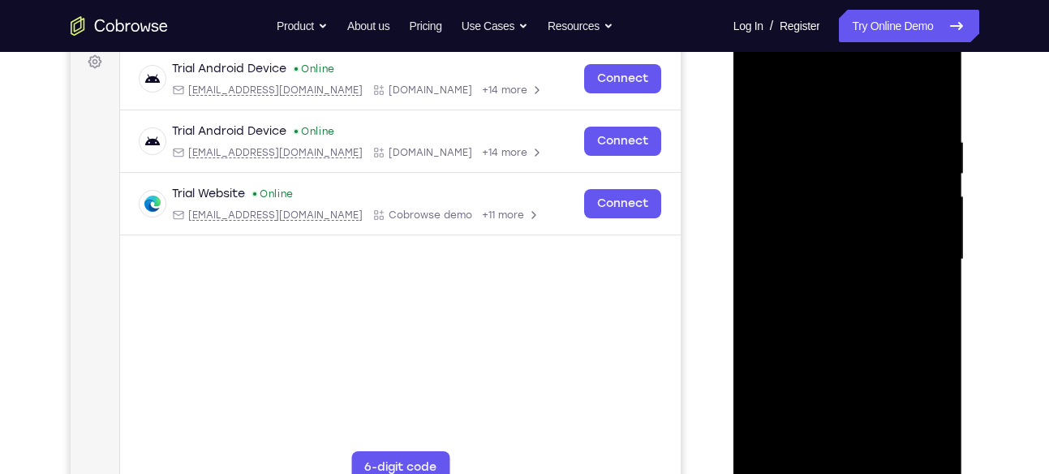
drag, startPoint x: 861, startPoint y: 324, endPoint x: 903, endPoint y: 117, distance: 211.1
click at [903, 117] on div at bounding box center [848, 259] width 204 height 454
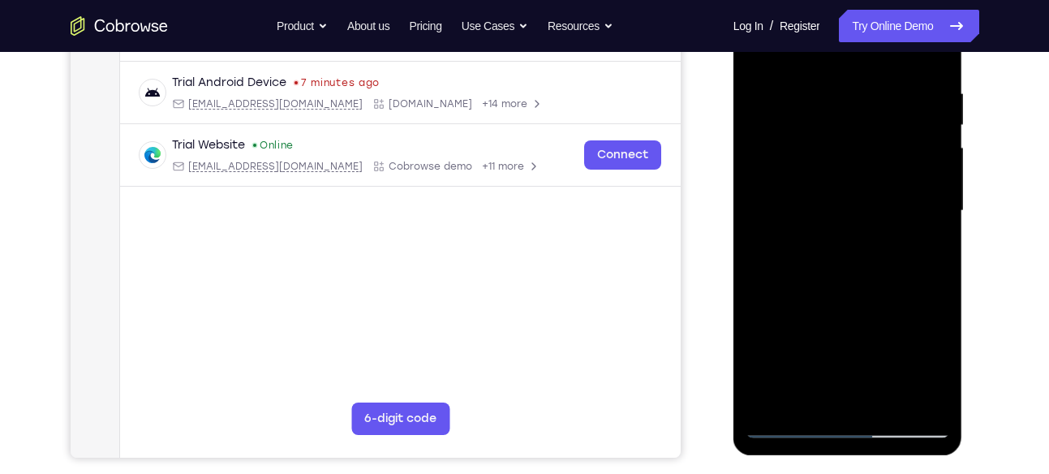
scroll to position [298, 0]
drag, startPoint x: 889, startPoint y: 323, endPoint x: 904, endPoint y: 241, distance: 83.2
click at [904, 241] on div at bounding box center [848, 210] width 204 height 454
click at [936, 197] on div at bounding box center [848, 210] width 204 height 454
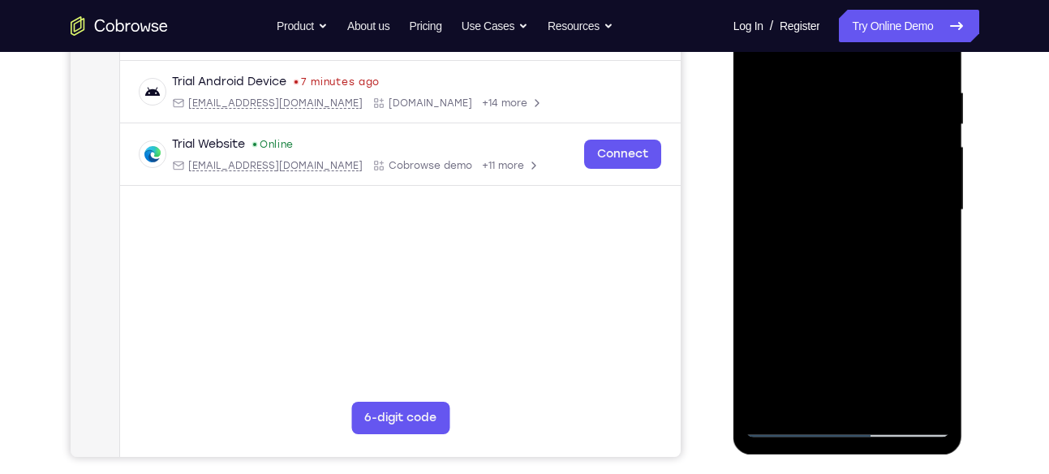
click at [936, 197] on div at bounding box center [848, 210] width 204 height 454
drag, startPoint x: 856, startPoint y: 346, endPoint x: 879, endPoint y: 140, distance: 207.4
click at [879, 140] on div at bounding box center [848, 210] width 204 height 454
drag, startPoint x: 835, startPoint y: 343, endPoint x: 876, endPoint y: 125, distance: 222.1
click at [876, 125] on div at bounding box center [848, 210] width 204 height 454
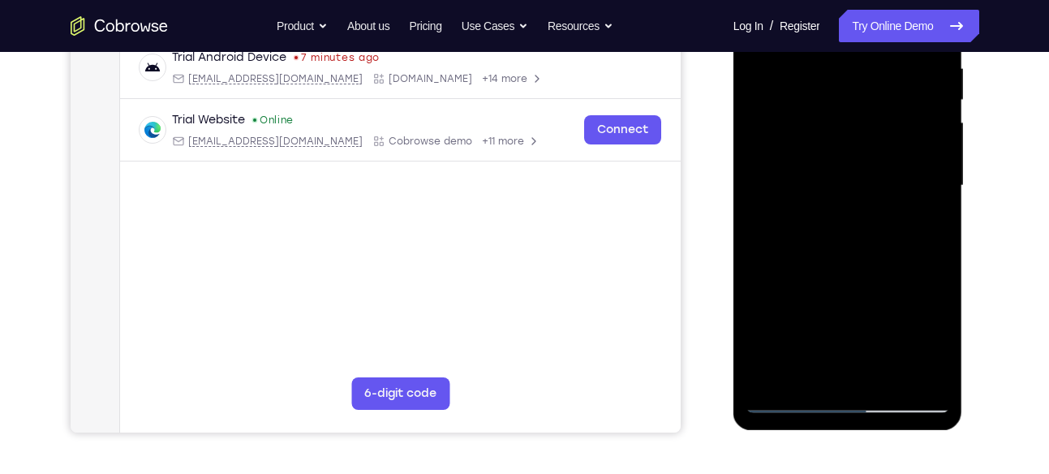
scroll to position [323, 0]
click at [942, 376] on div at bounding box center [848, 185] width 204 height 454
click at [939, 376] on div at bounding box center [848, 185] width 204 height 454
click at [935, 376] on div at bounding box center [848, 185] width 204 height 454
click at [810, 375] on div at bounding box center [848, 185] width 204 height 454
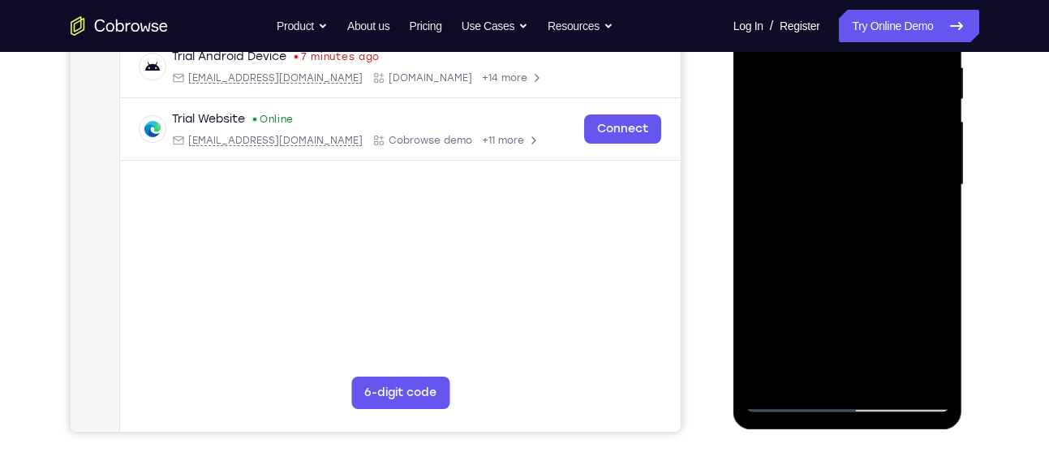
click at [802, 374] on div at bounding box center [848, 185] width 204 height 454
click at [808, 379] on div at bounding box center [848, 185] width 204 height 454
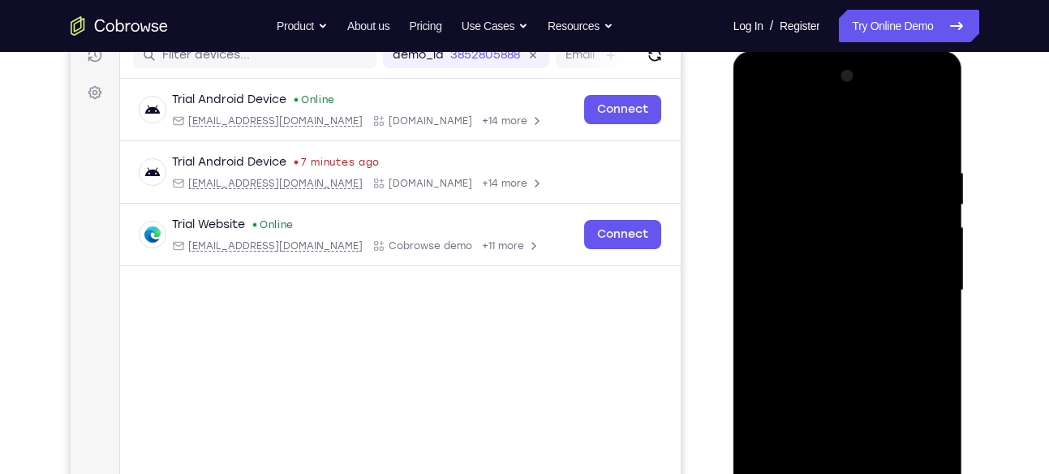
scroll to position [217, 0]
click at [865, 128] on div at bounding box center [848, 291] width 204 height 454
click at [858, 131] on div at bounding box center [848, 291] width 204 height 454
drag, startPoint x: 844, startPoint y: 190, endPoint x: 841, endPoint y: 378, distance: 188.2
click at [841, 378] on div at bounding box center [848, 291] width 204 height 454
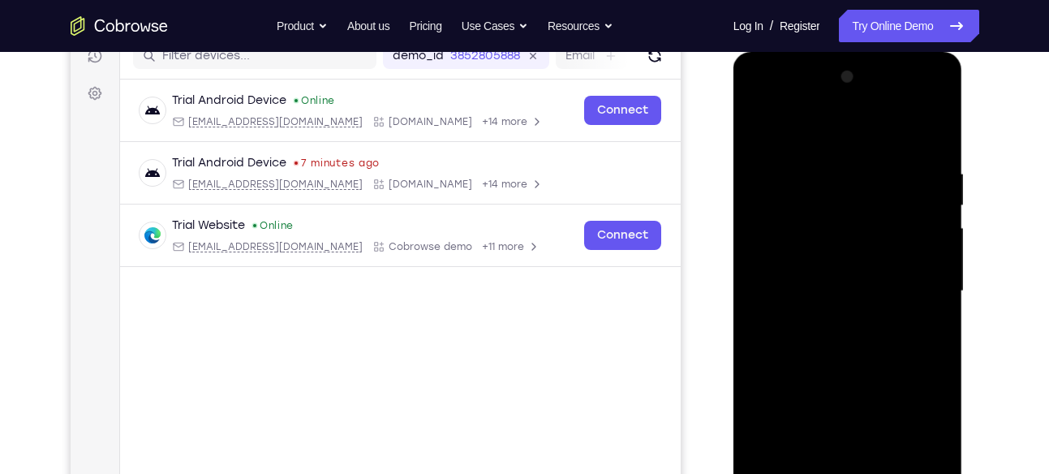
drag, startPoint x: 872, startPoint y: 208, endPoint x: 854, endPoint y: 328, distance: 121.4
click at [854, 328] on div at bounding box center [848, 291] width 204 height 454
click at [871, 166] on div at bounding box center [848, 291] width 204 height 454
click at [849, 131] on div at bounding box center [848, 291] width 204 height 454
click at [841, 156] on div at bounding box center [848, 291] width 204 height 454
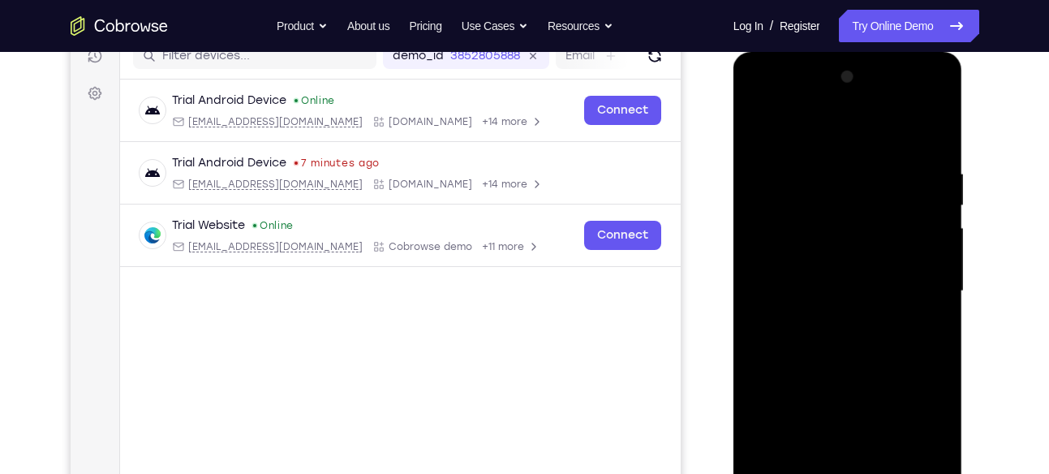
drag, startPoint x: 802, startPoint y: 350, endPoint x: 820, endPoint y: 166, distance: 184.2
click at [820, 166] on div at bounding box center [848, 291] width 204 height 454
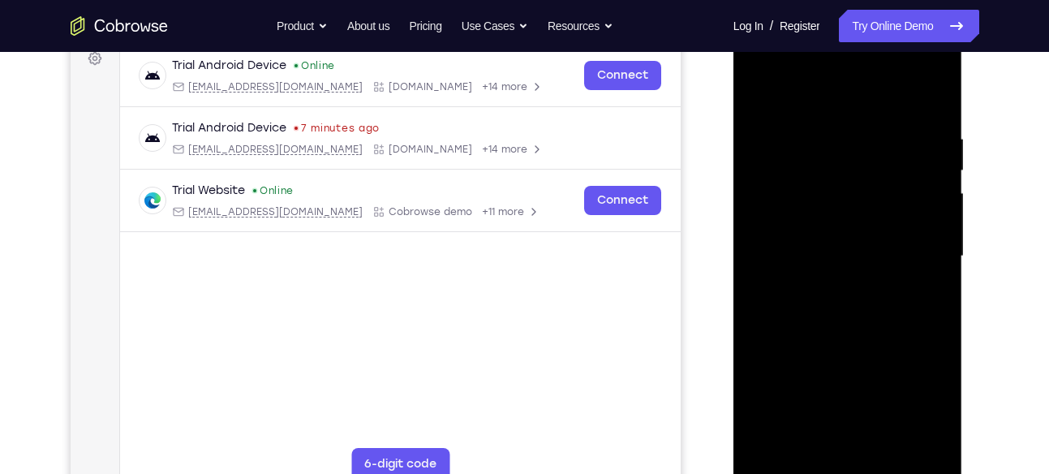
scroll to position [252, 0]
click at [793, 385] on div at bounding box center [848, 255] width 204 height 454
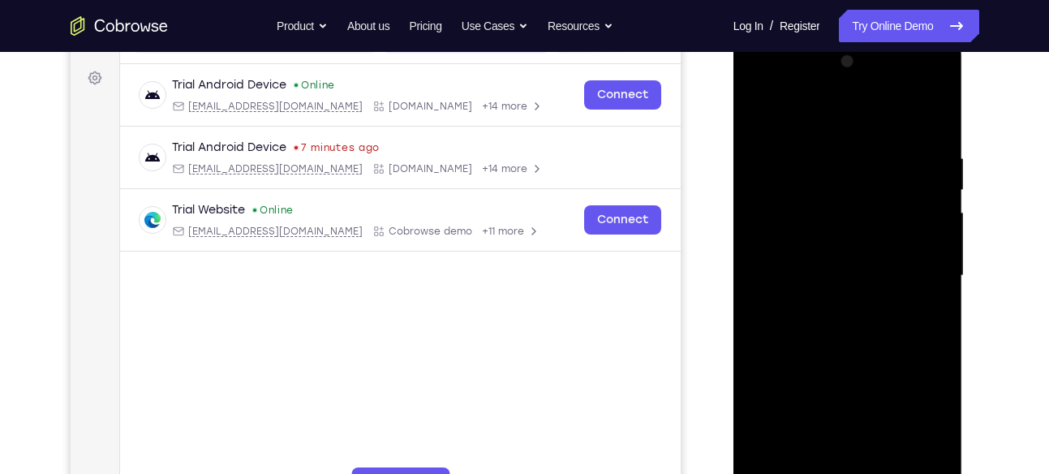
scroll to position [231, 0]
click at [938, 168] on div at bounding box center [848, 276] width 204 height 454
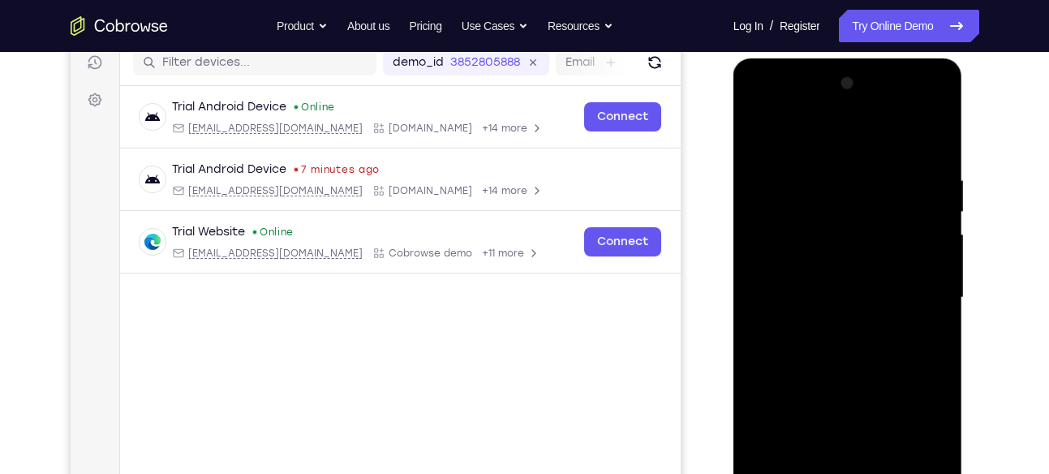
scroll to position [206, 0]
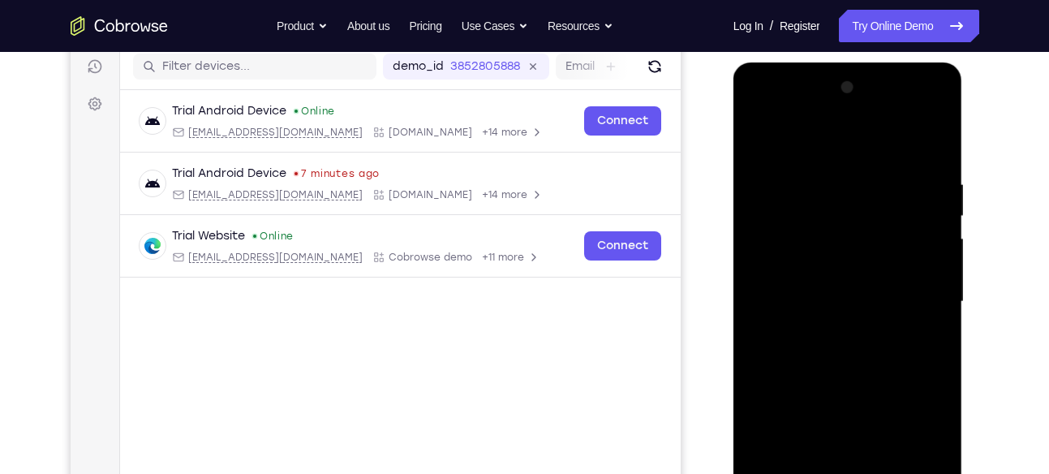
click at [938, 203] on div at bounding box center [848, 302] width 204 height 454
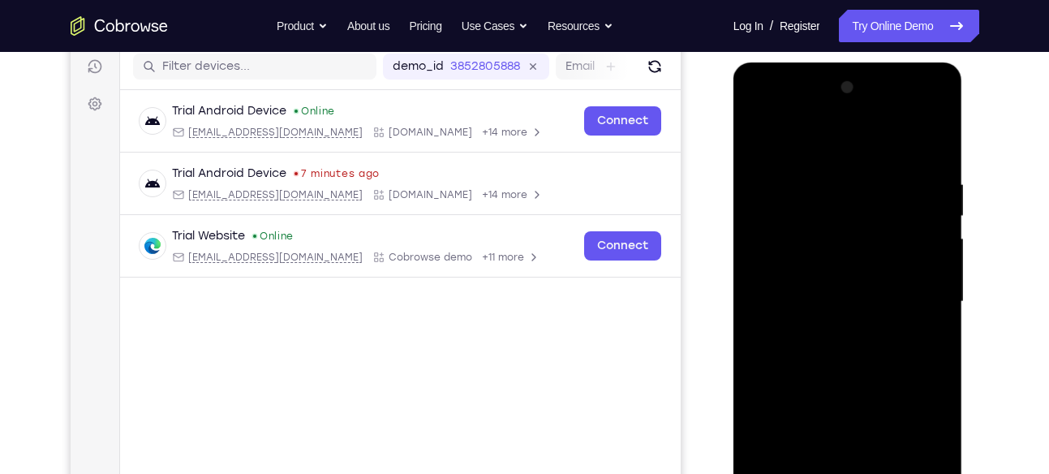
click at [938, 203] on div at bounding box center [848, 302] width 204 height 454
click at [755, 202] on div at bounding box center [848, 302] width 204 height 454
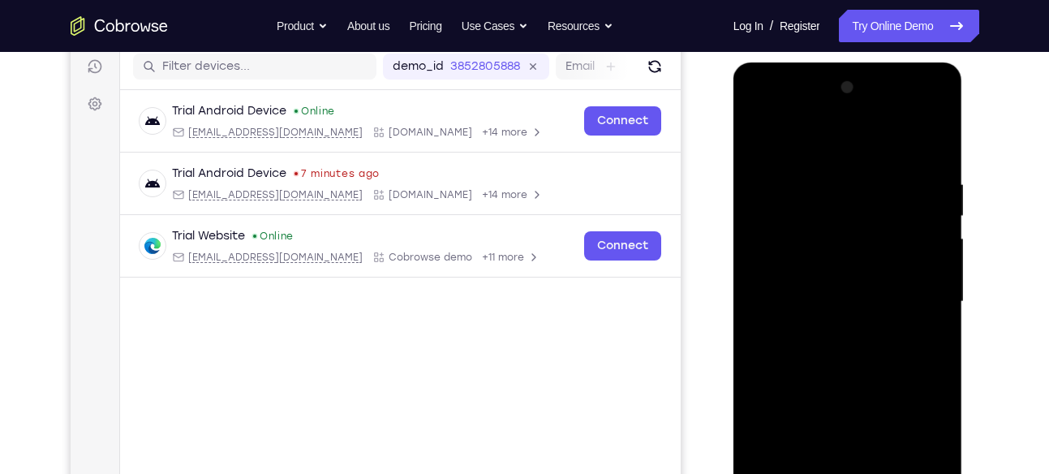
click at [755, 202] on div at bounding box center [848, 302] width 204 height 454
click at [935, 207] on div at bounding box center [848, 302] width 204 height 454
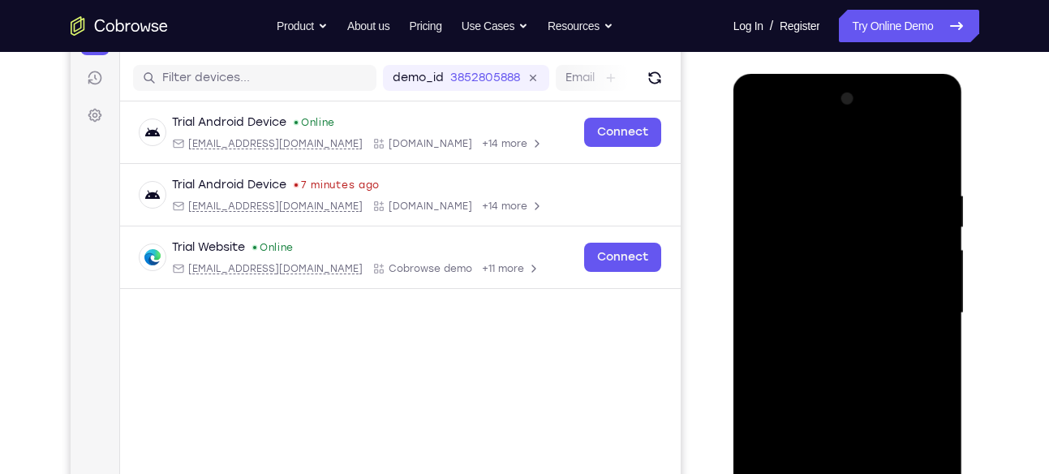
scroll to position [194, 0]
drag, startPoint x: 896, startPoint y: 217, endPoint x: 884, endPoint y: 330, distance: 113.3
click at [884, 330] on div at bounding box center [848, 314] width 204 height 454
click at [939, 307] on div at bounding box center [848, 314] width 204 height 454
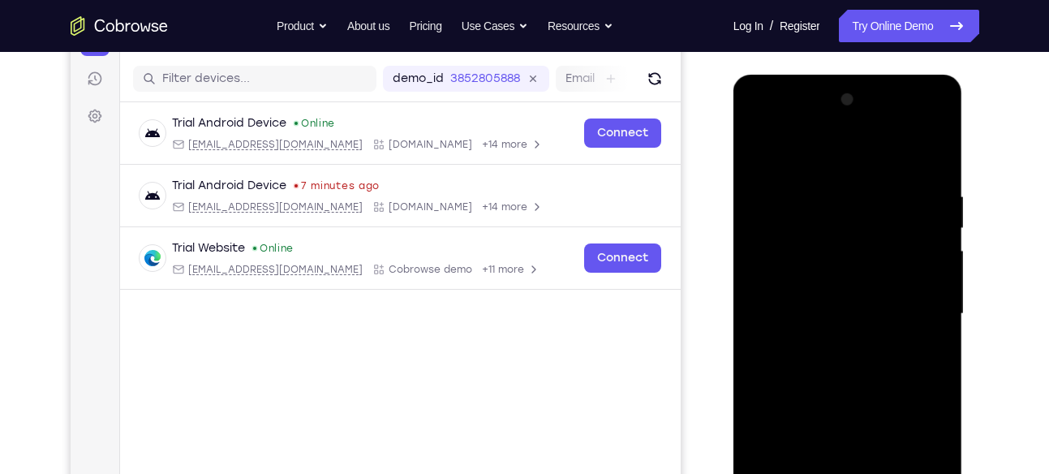
click at [939, 307] on div at bounding box center [848, 314] width 204 height 454
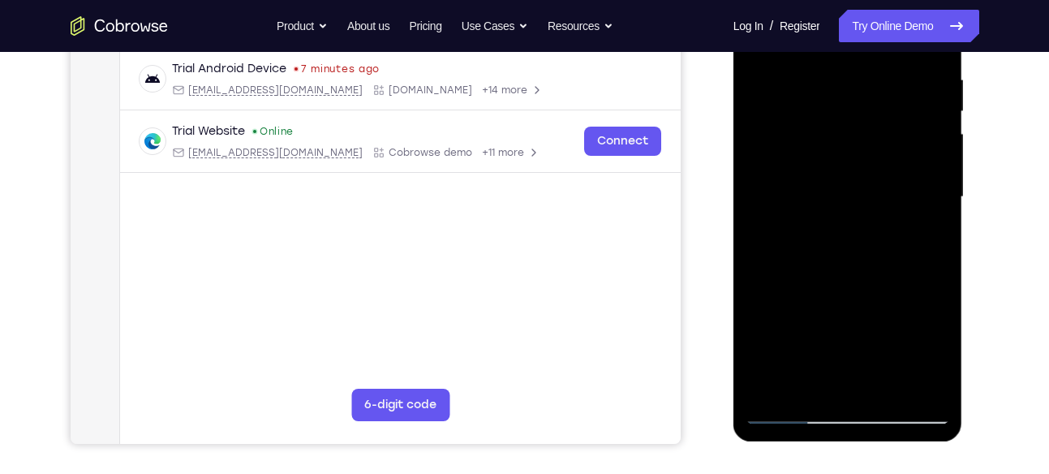
scroll to position [316, 0]
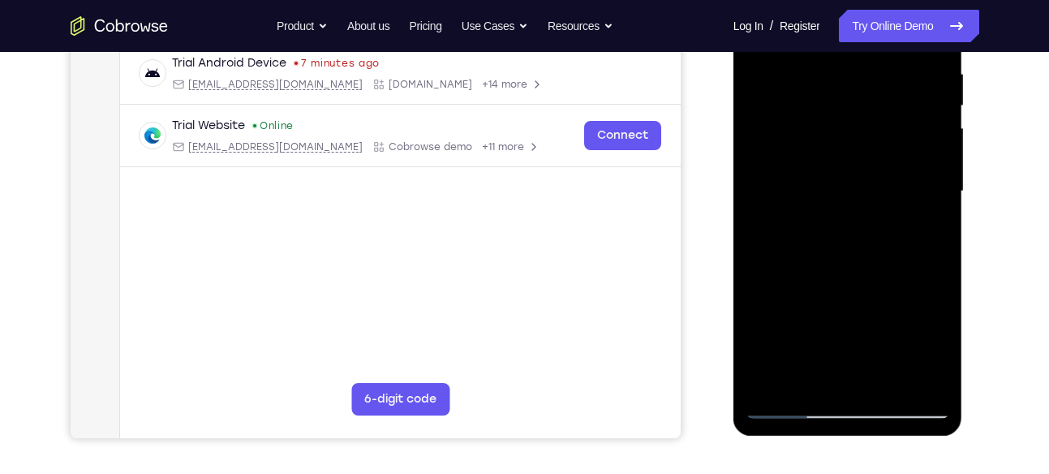
click at [772, 391] on div at bounding box center [848, 191] width 204 height 454
click at [802, 388] on div at bounding box center [848, 191] width 204 height 454
click at [804, 386] on div at bounding box center [848, 191] width 204 height 454
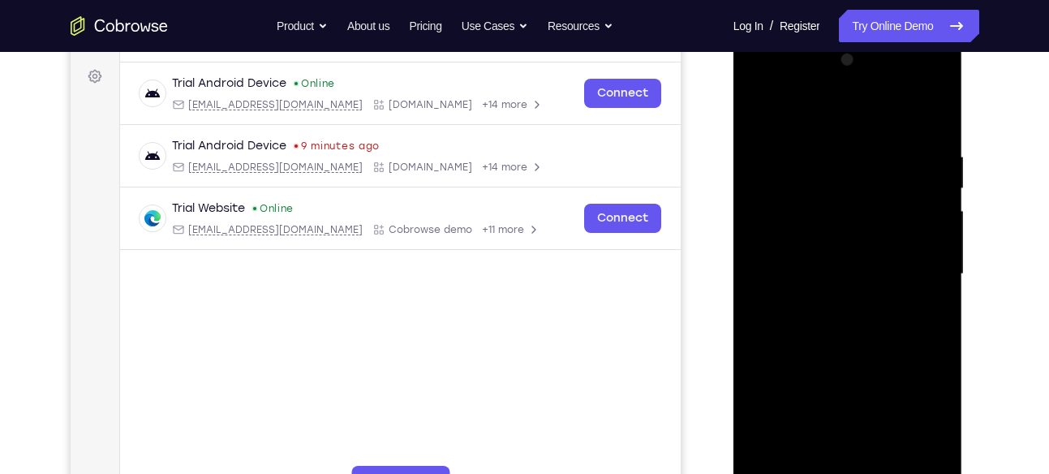
scroll to position [229, 0]
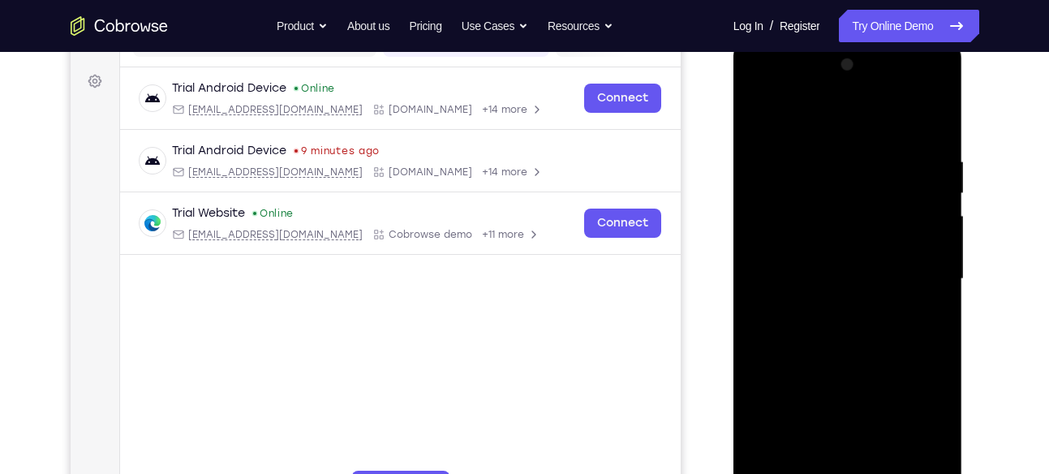
click at [846, 124] on div at bounding box center [848, 279] width 204 height 454
click at [854, 114] on div at bounding box center [848, 279] width 204 height 454
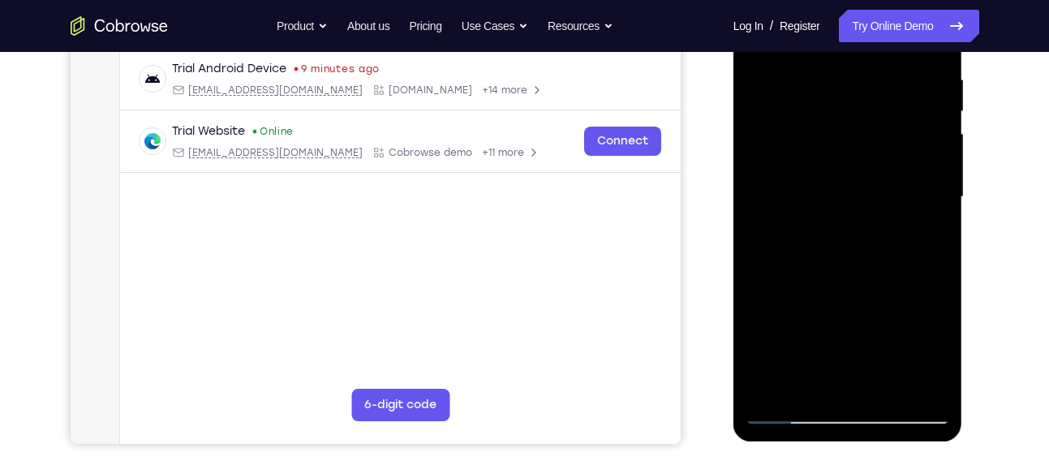
scroll to position [306, 0]
